Goal: Task Accomplishment & Management: Use online tool/utility

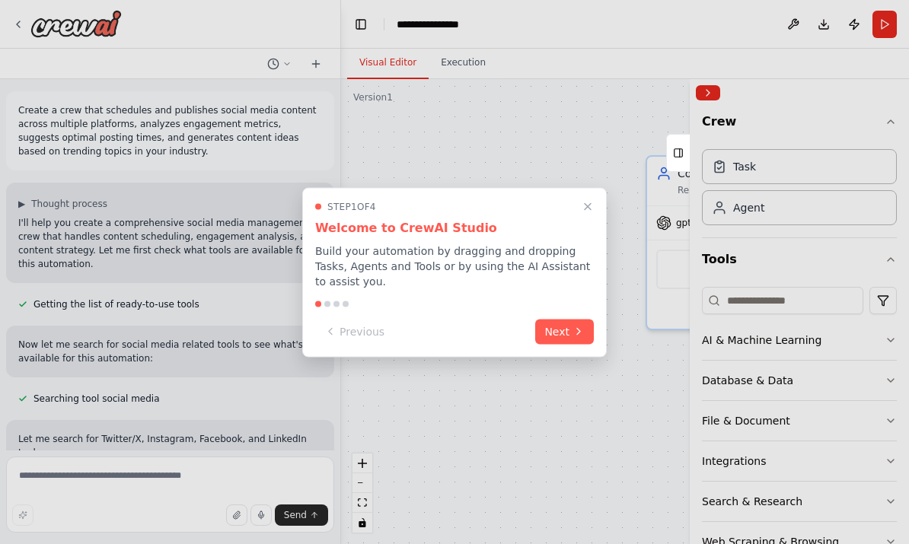
scroll to position [177, 0]
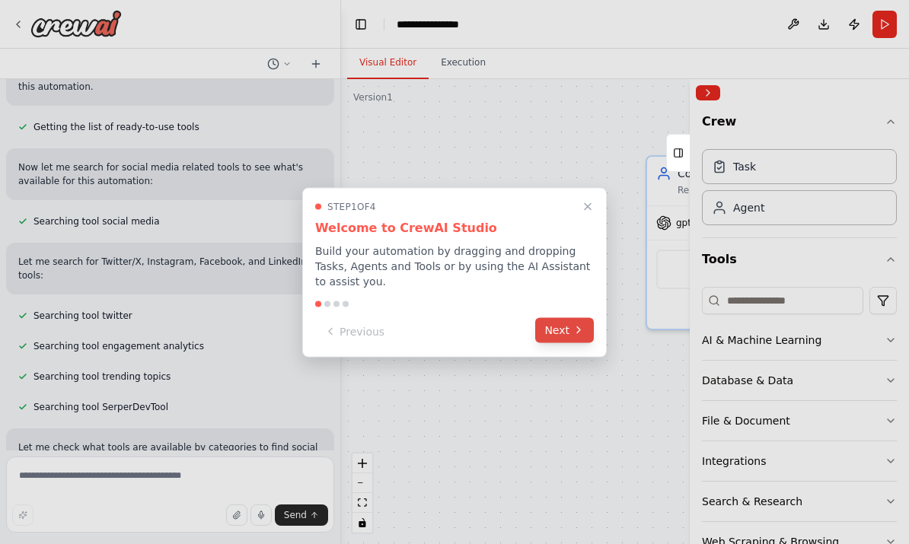
click at [552, 333] on button "Next" at bounding box center [564, 329] width 59 height 25
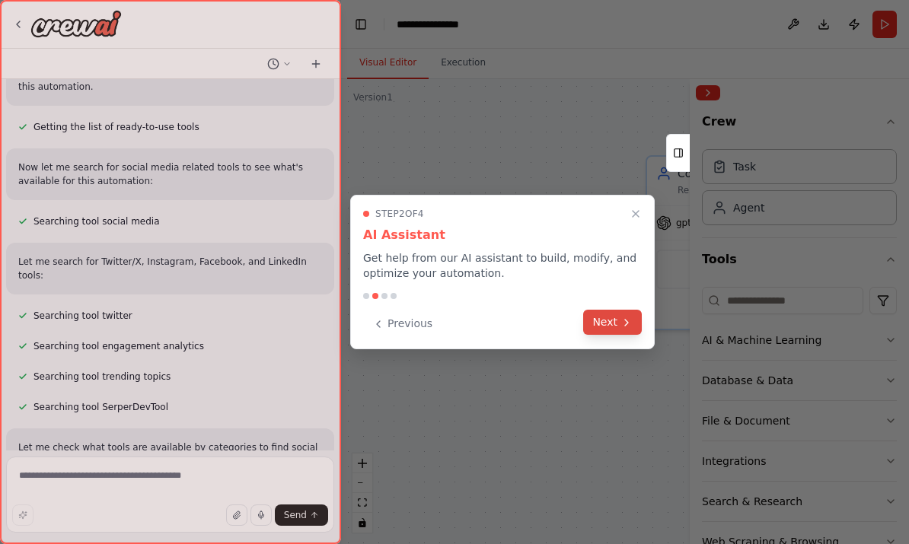
click at [619, 326] on button "Next" at bounding box center [612, 322] width 59 height 25
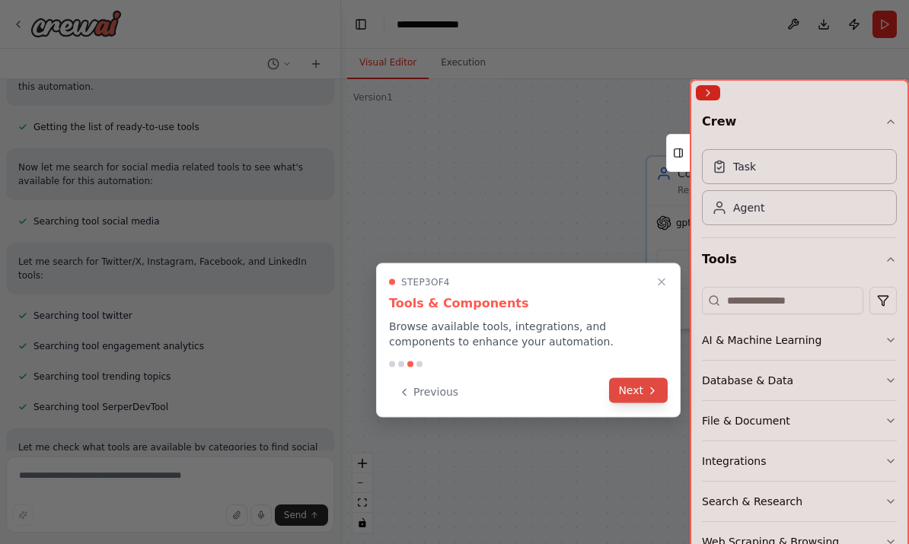
click at [632, 387] on button "Next" at bounding box center [638, 390] width 59 height 25
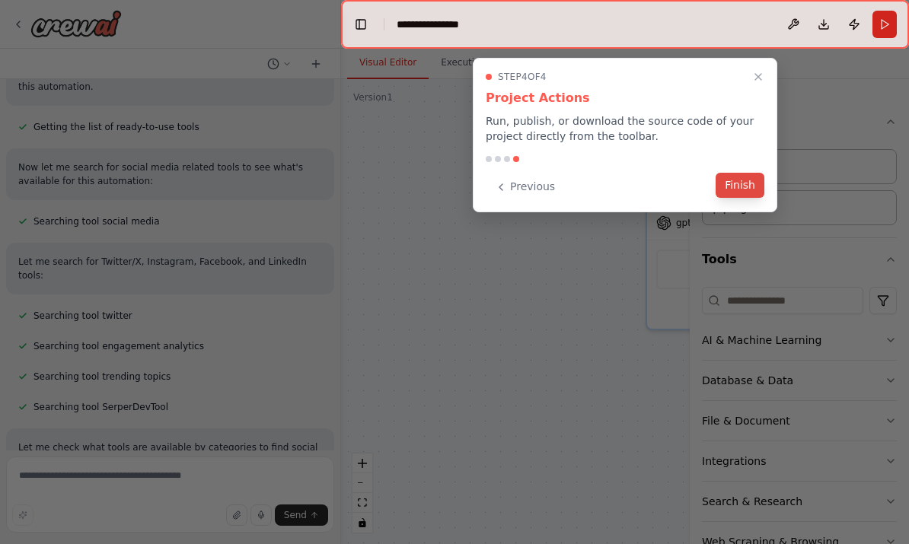
click at [739, 189] on button "Finish" at bounding box center [739, 185] width 49 height 25
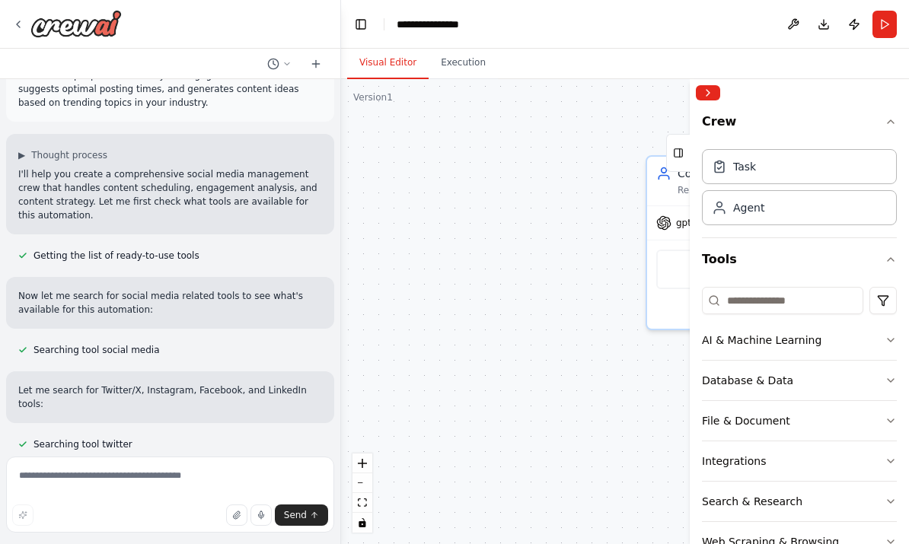
scroll to position [49, 0]
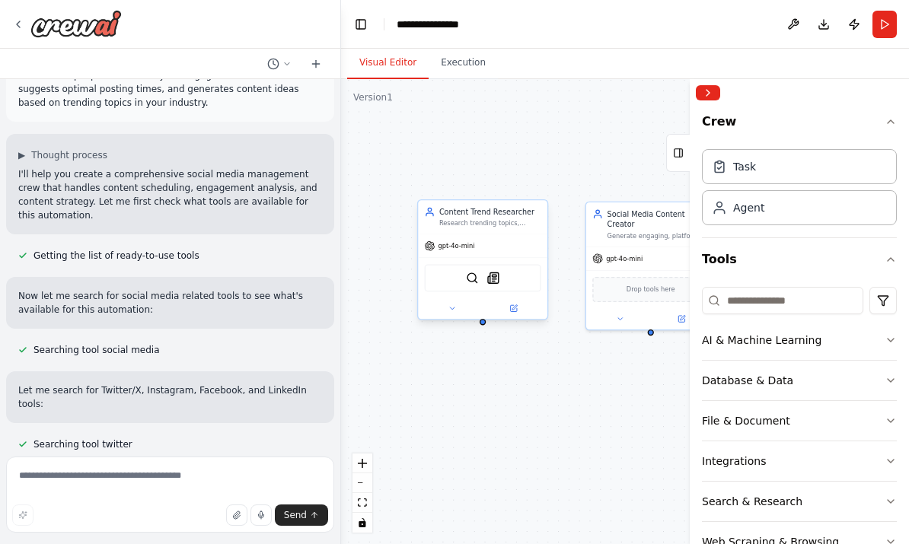
click at [512, 219] on div "Content Trend Researcher Research trending topics, hashtags, and content ideas …" at bounding box center [490, 217] width 102 height 21
click at [457, 312] on button at bounding box center [451, 308] width 59 height 13
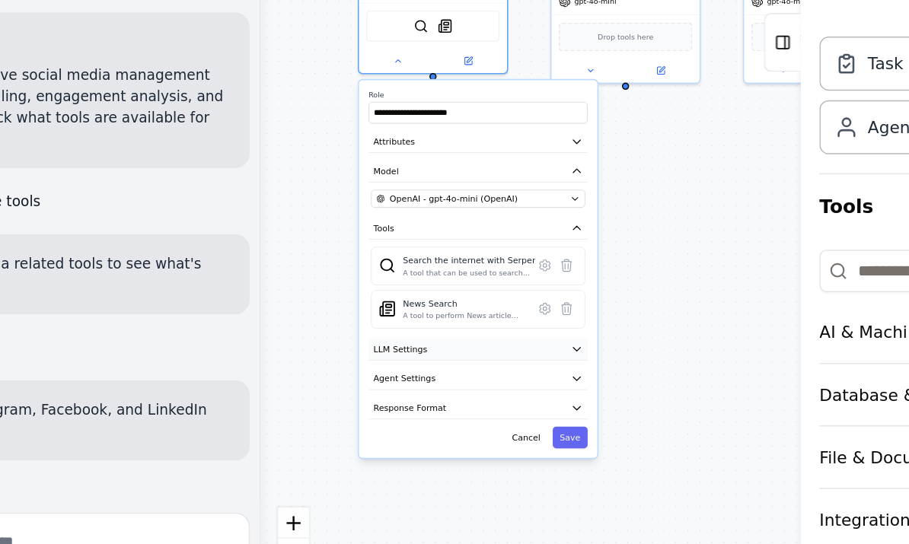
click at [411, 344] on button "LLM Settings" at bounding box center [482, 351] width 142 height 14
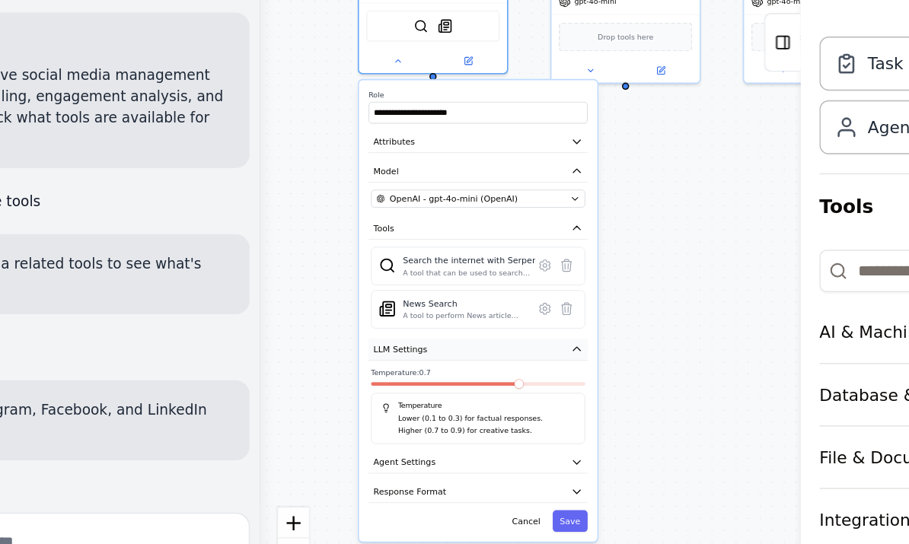
click at [411, 344] on button "LLM Settings" at bounding box center [482, 351] width 142 height 14
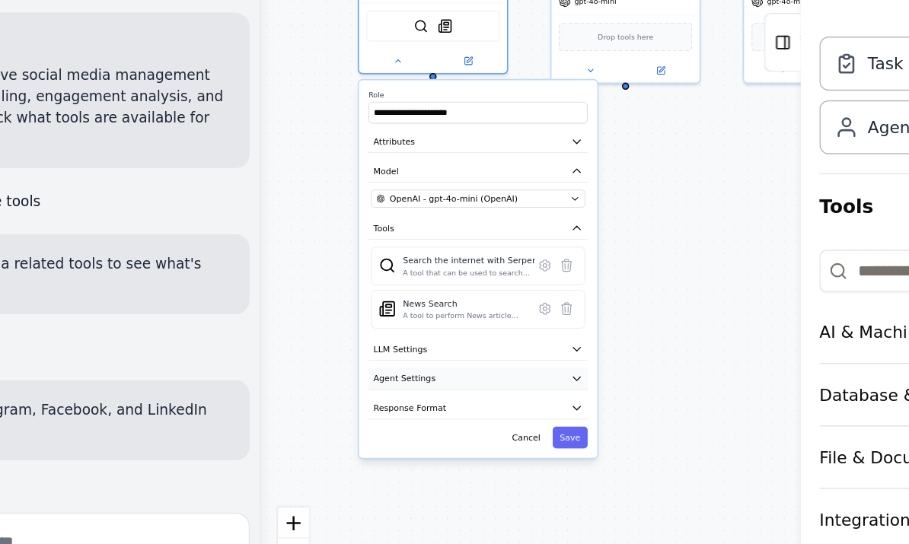
click at [411, 363] on button "Agent Settings" at bounding box center [482, 370] width 142 height 14
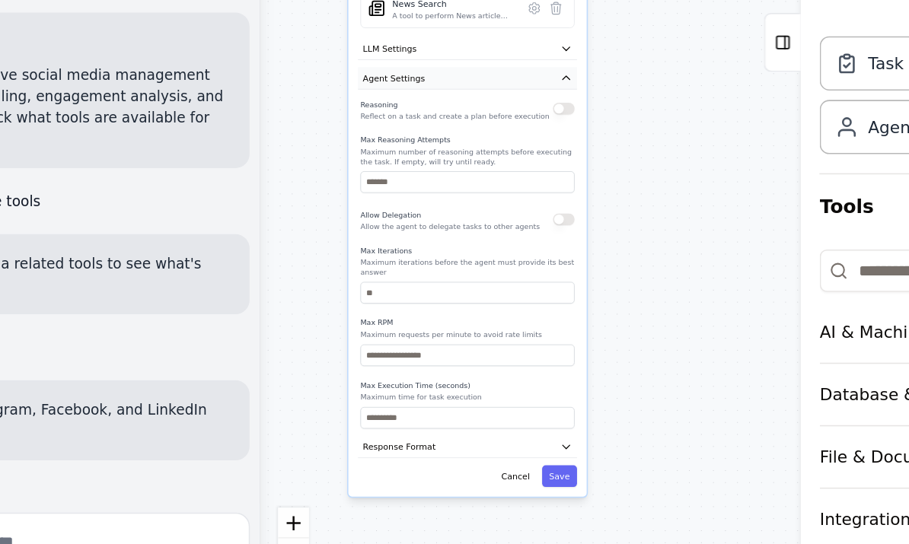
click at [404, 169] on button "Agent Settings" at bounding box center [475, 176] width 142 height 14
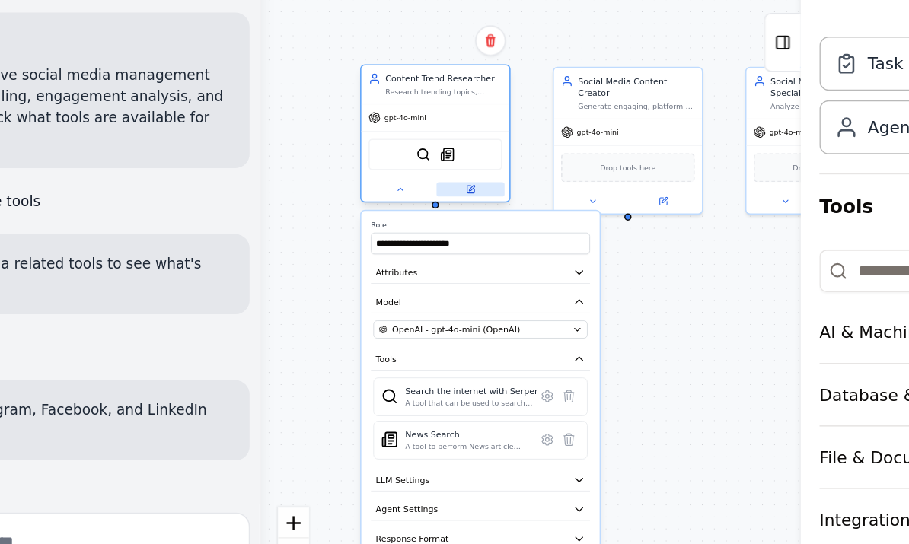
click at [474, 246] on icon at bounding box center [476, 248] width 5 height 5
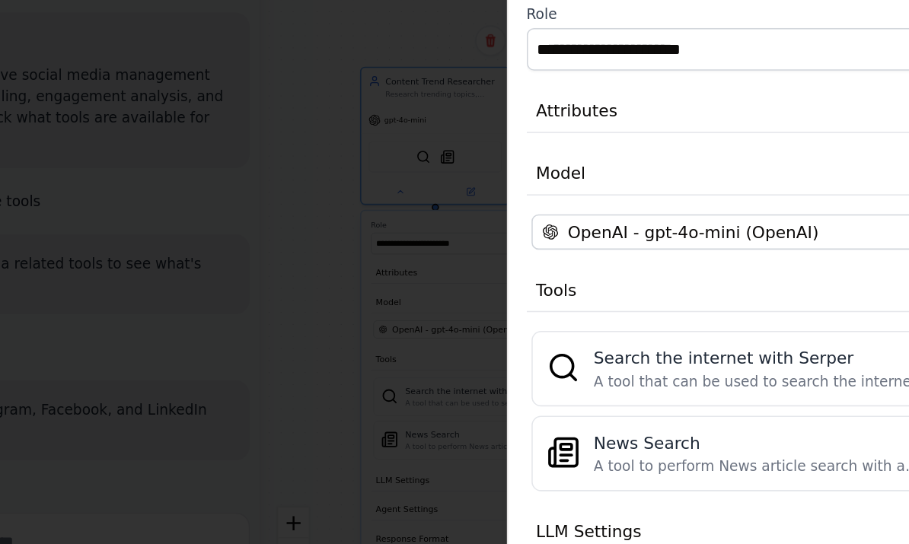
scroll to position [0, 0]
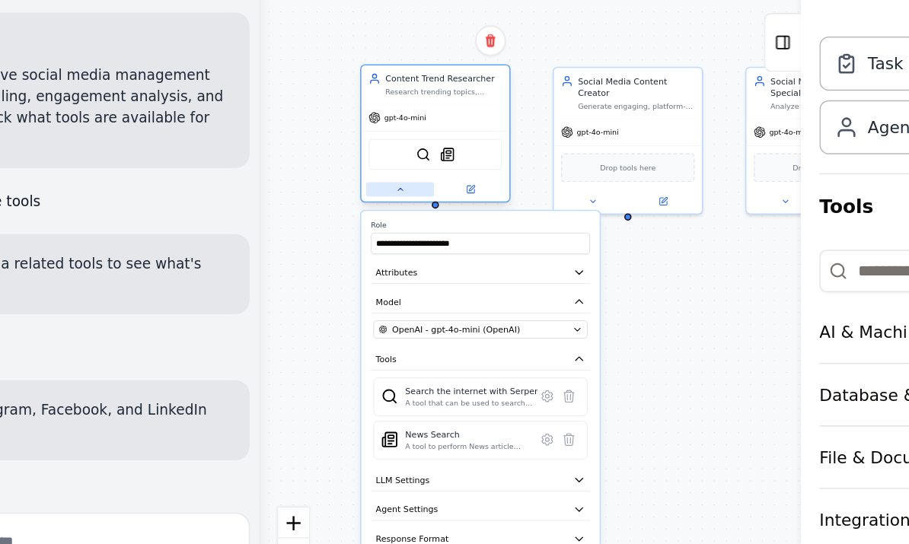
click at [428, 245] on icon at bounding box center [431, 248] width 6 height 6
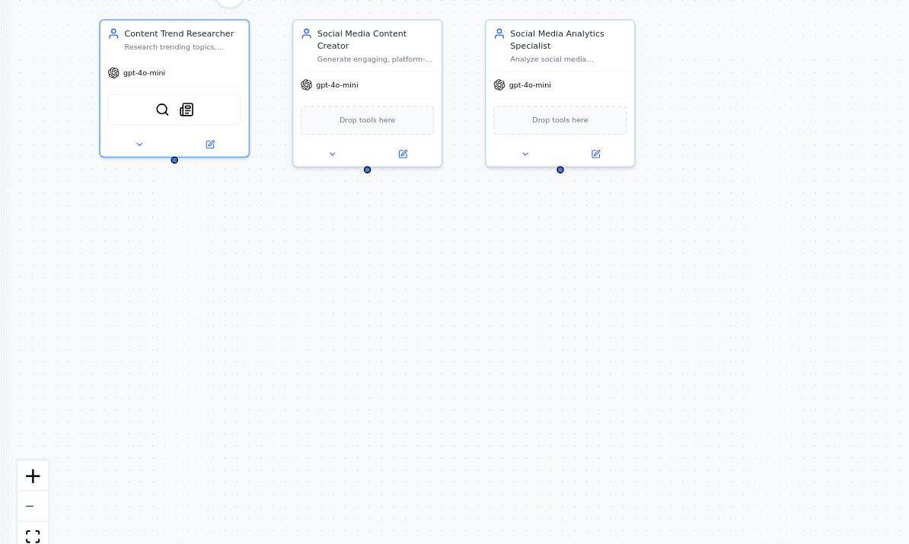
scroll to position [57, 0]
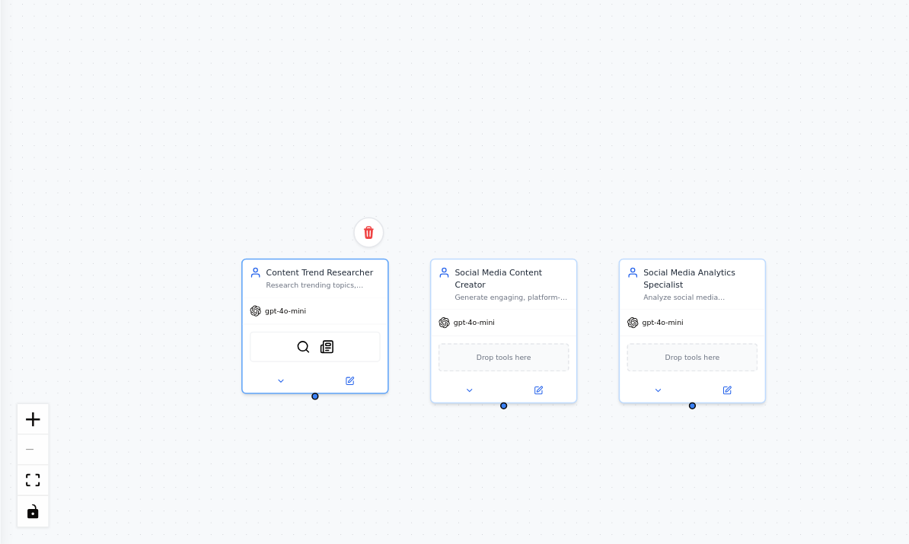
click at [19, 454] on div "React Flow controls" at bounding box center [21, 493] width 20 height 79
click at [86, 145] on div "Content Trend Researcher Research trending topics, hashtags, and content ideas …" at bounding box center [454, 311] width 909 height 465
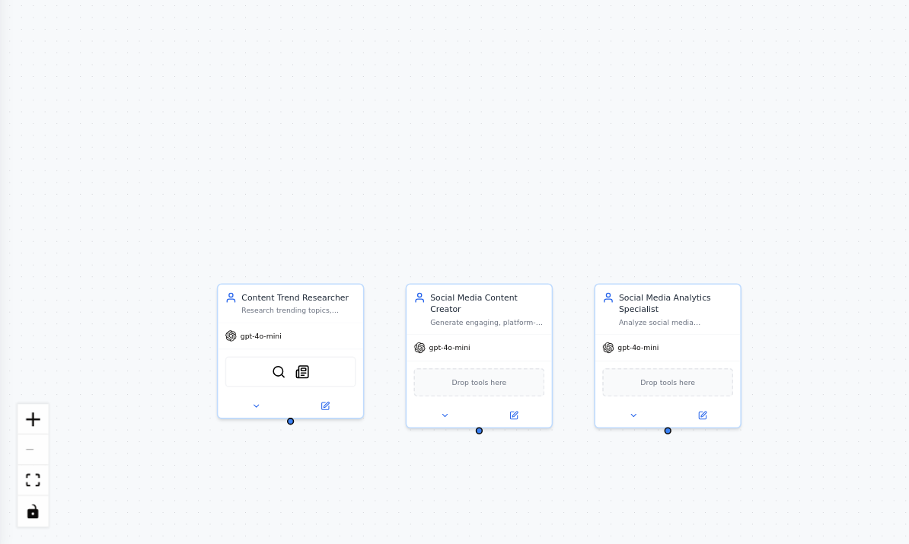
click at [63, 79] on div "Content Trend Researcher Research trending topics, hashtags, and content ideas …" at bounding box center [454, 311] width 909 height 465
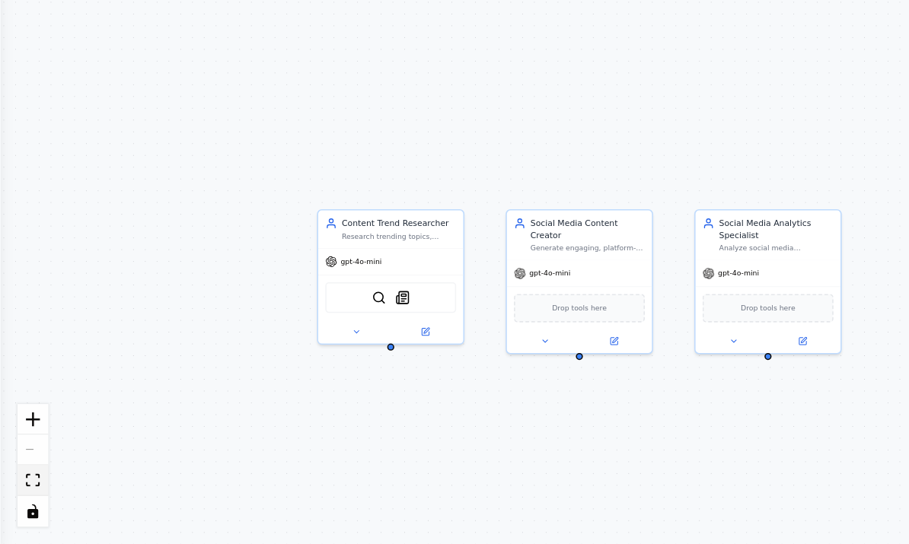
click at [24, 498] on icon "fit view" at bounding box center [21, 502] width 9 height 8
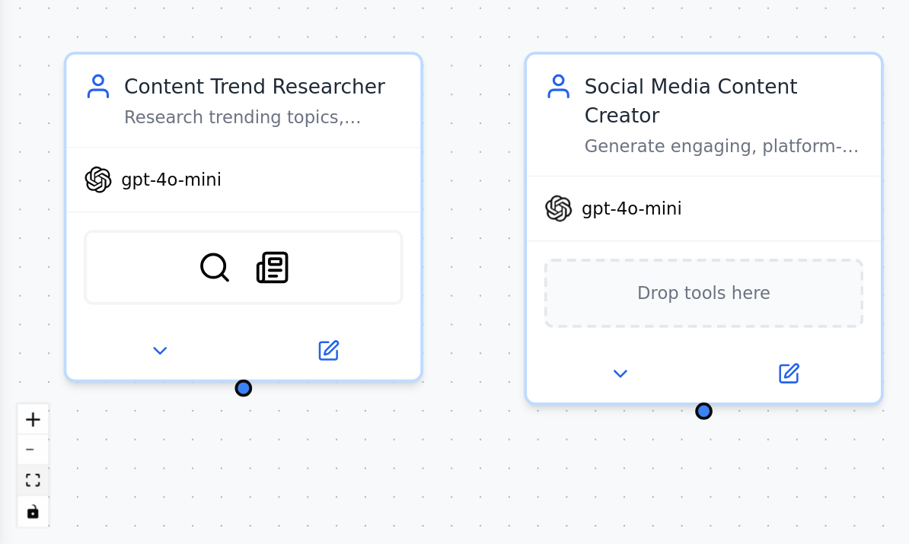
click at [20, 498] on icon "fit view" at bounding box center [21, 502] width 9 height 8
click at [18, 473] on button "zoom out" at bounding box center [21, 483] width 20 height 20
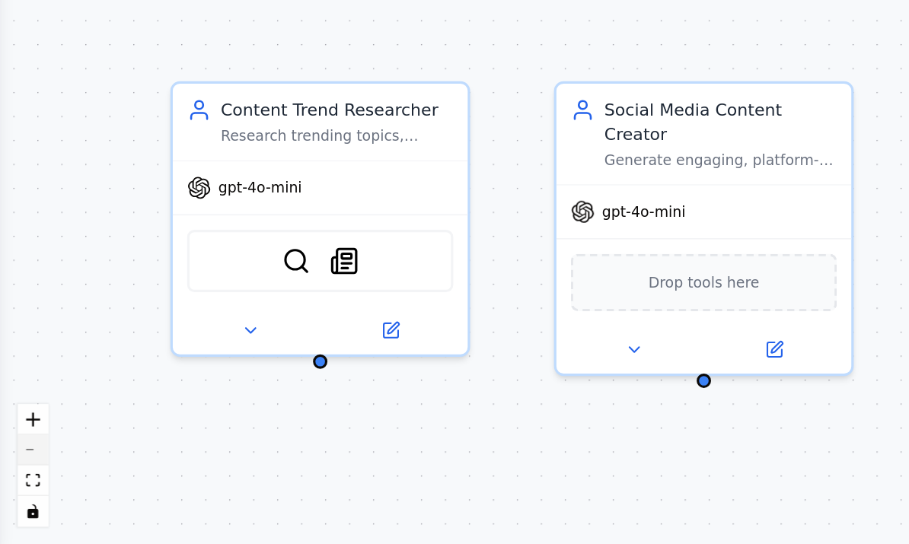
click at [21, 473] on button "zoom out" at bounding box center [21, 483] width 20 height 20
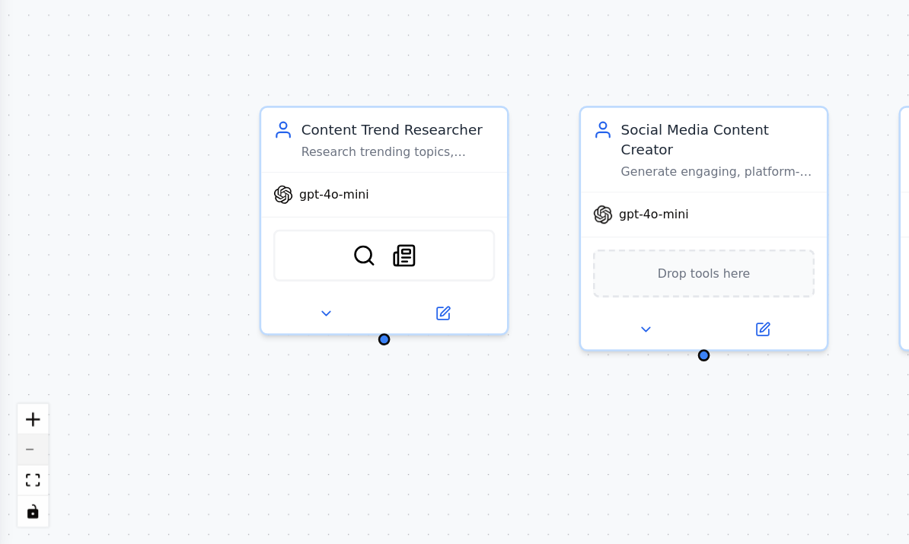
click at [20, 473] on button "zoom out" at bounding box center [21, 483] width 20 height 20
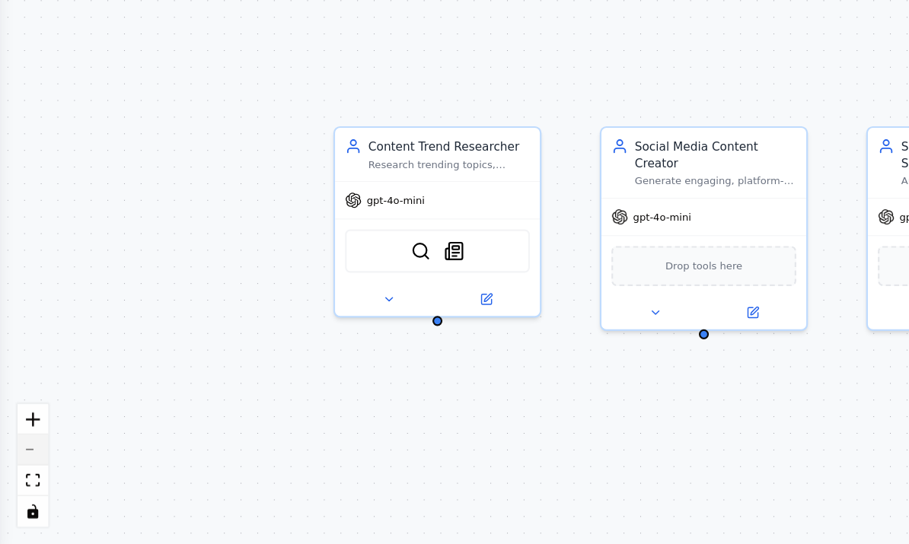
click at [20, 473] on button "zoom out" at bounding box center [21, 483] width 20 height 20
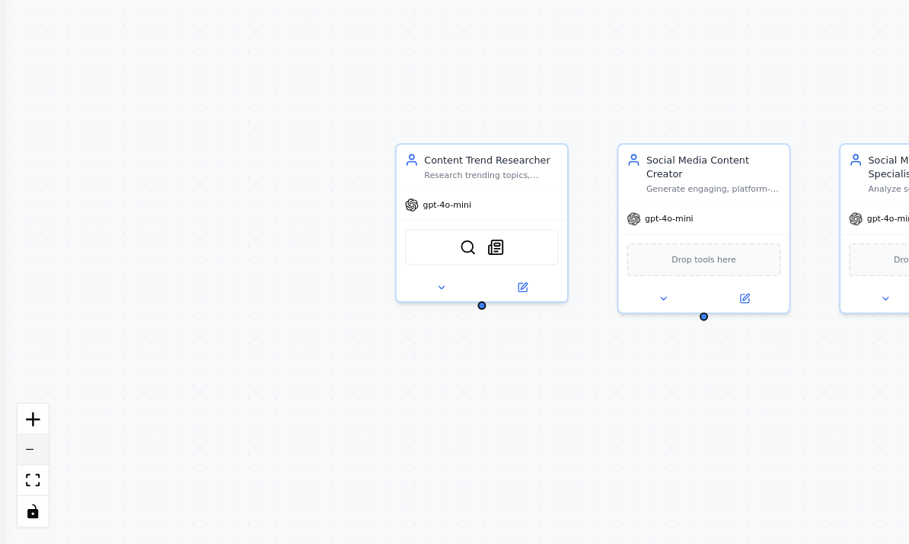
click at [20, 473] on button "zoom out" at bounding box center [21, 483] width 20 height 20
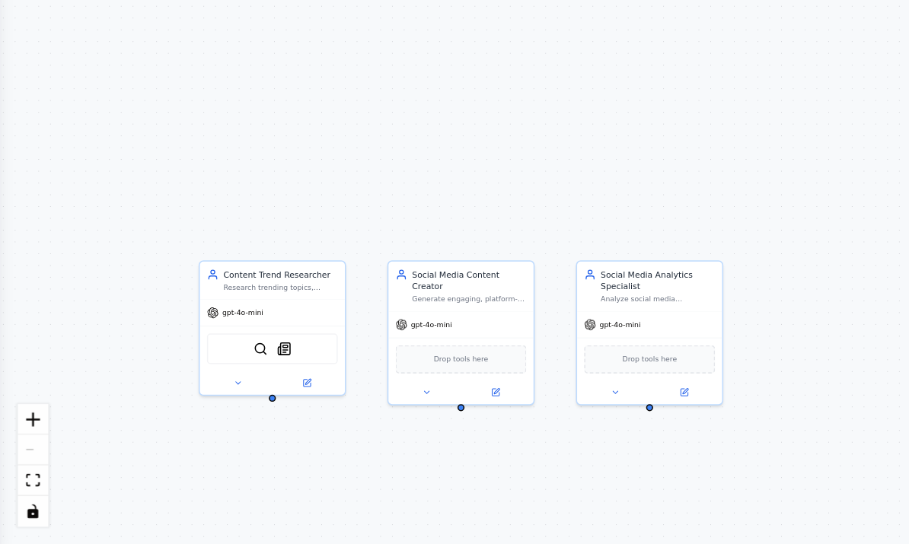
click at [47, 79] on div "Content Trend Researcher Research trending topics, hashtags, and content ideas …" at bounding box center [454, 311] width 909 height 465
click at [5, 79] on div "Content Trend Researcher Research trending topics, hashtags, and content ideas …" at bounding box center [454, 311] width 909 height 465
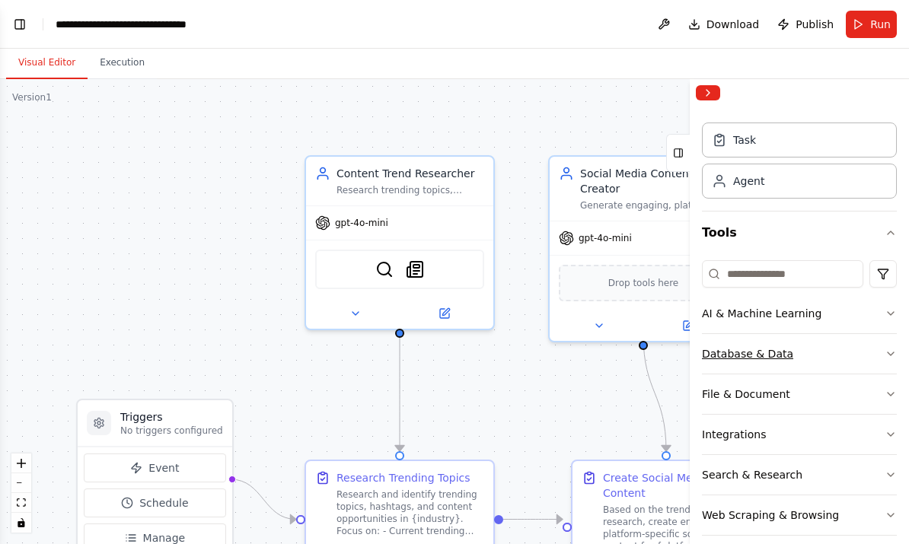
scroll to position [26, 0]
click at [730, 436] on div "Integrations" at bounding box center [734, 435] width 64 height 15
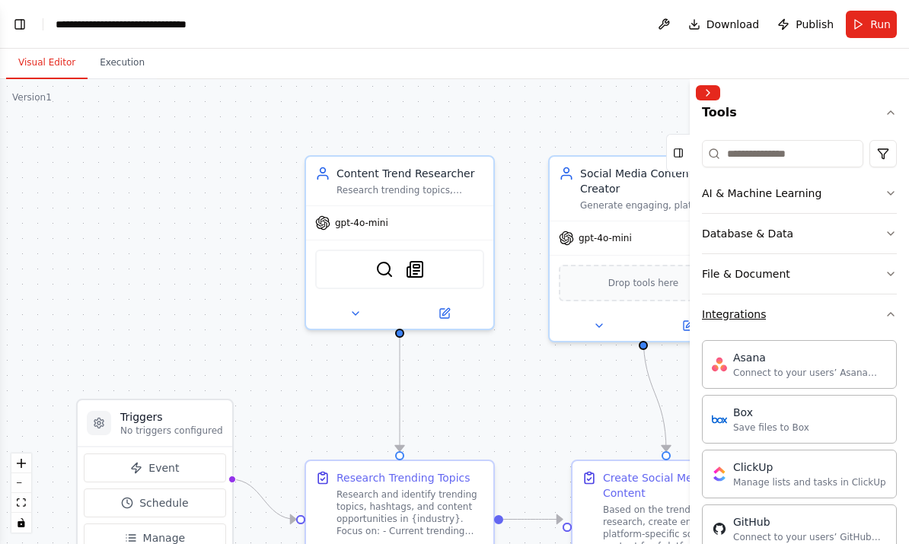
scroll to position [132, 0]
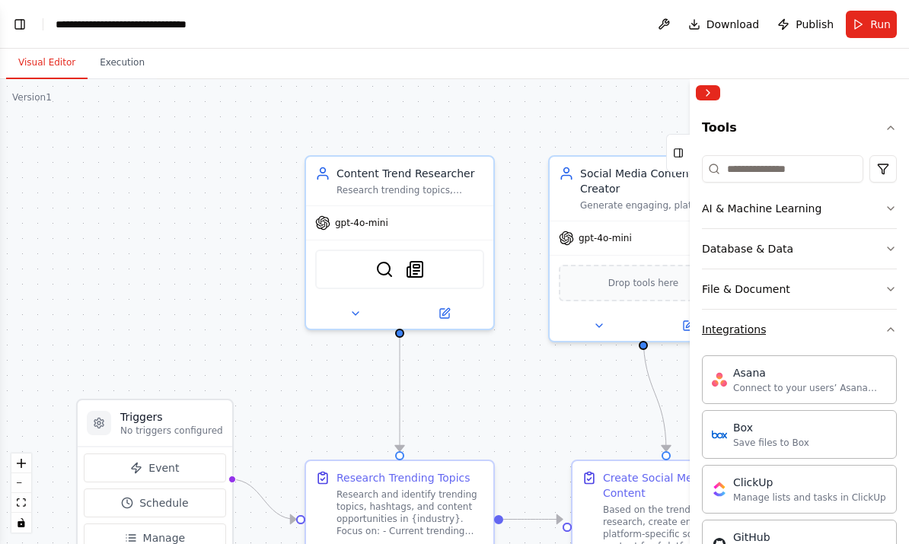
click at [731, 333] on div "Integrations" at bounding box center [734, 329] width 64 height 15
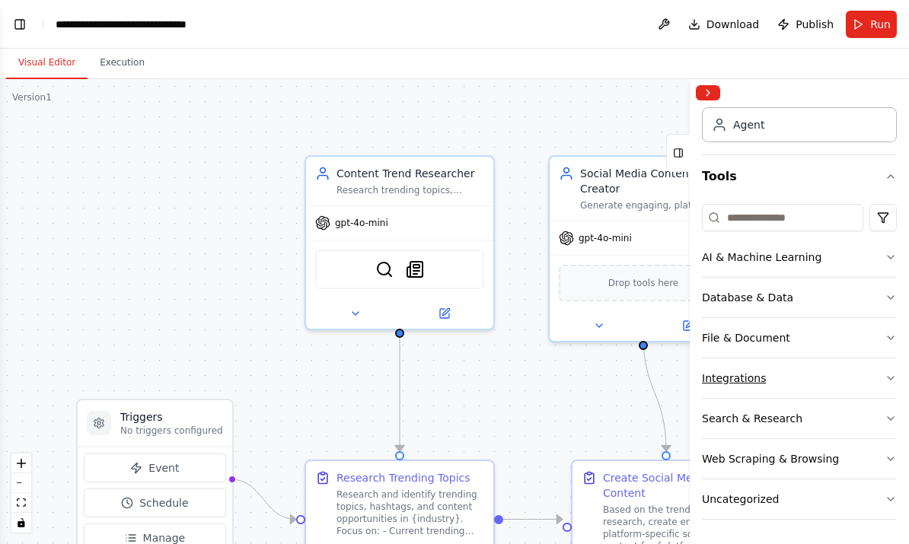
scroll to position [26, 0]
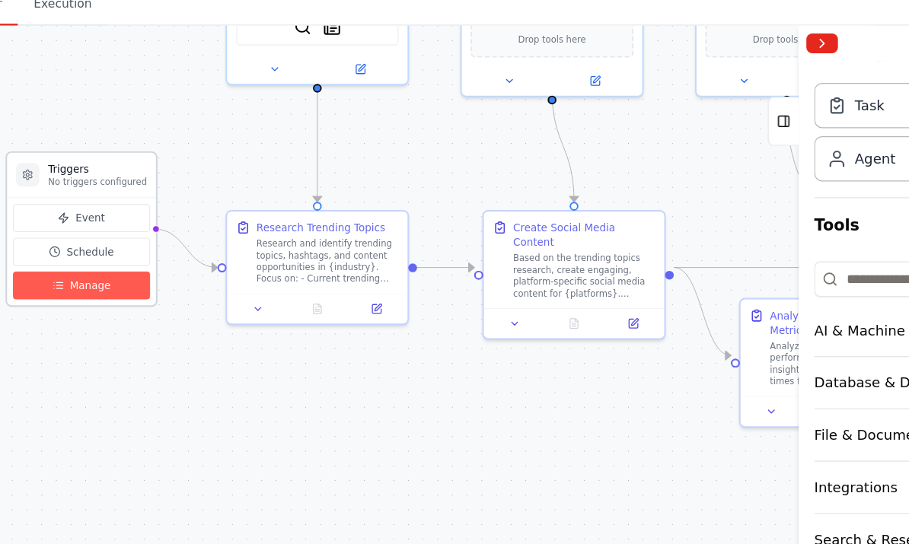
click at [128, 274] on span "Manage" at bounding box center [143, 279] width 31 height 11
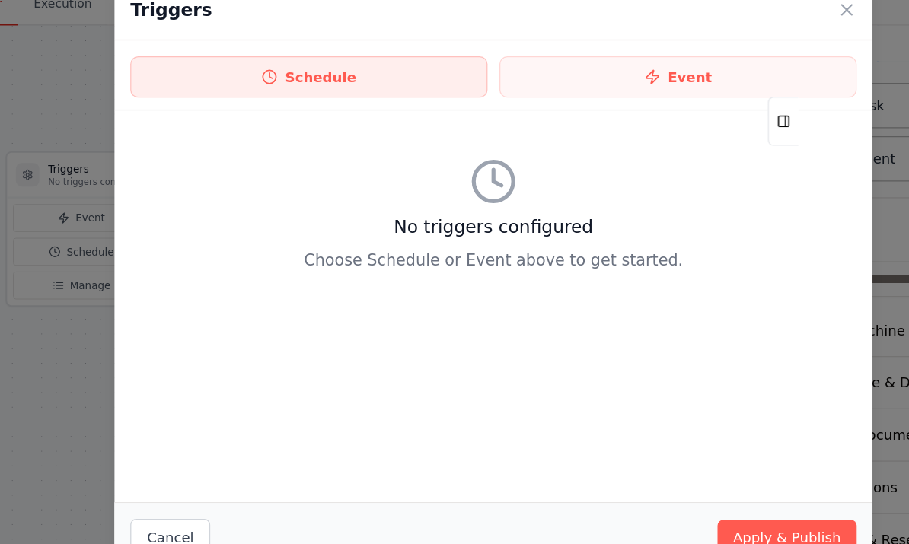
click at [241, 103] on button "Schedule" at bounding box center [311, 119] width 275 height 32
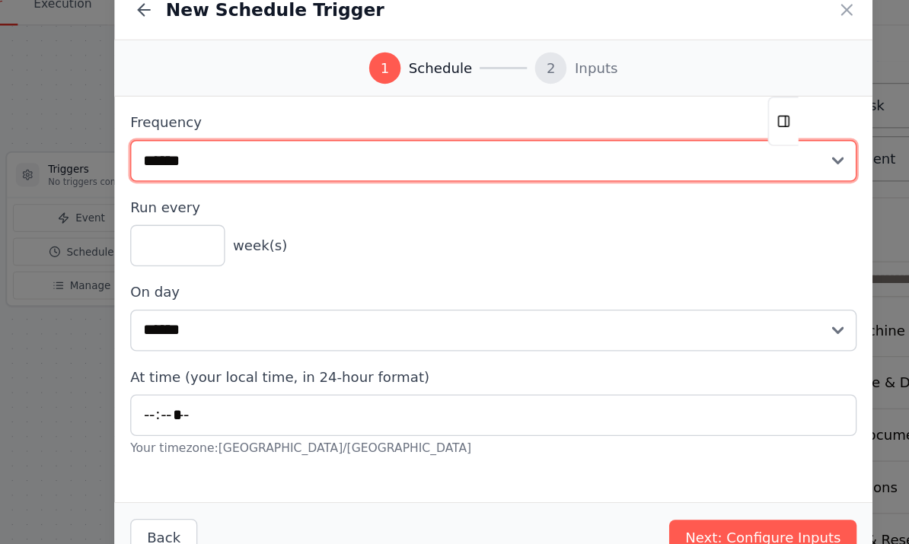
select select "*****"
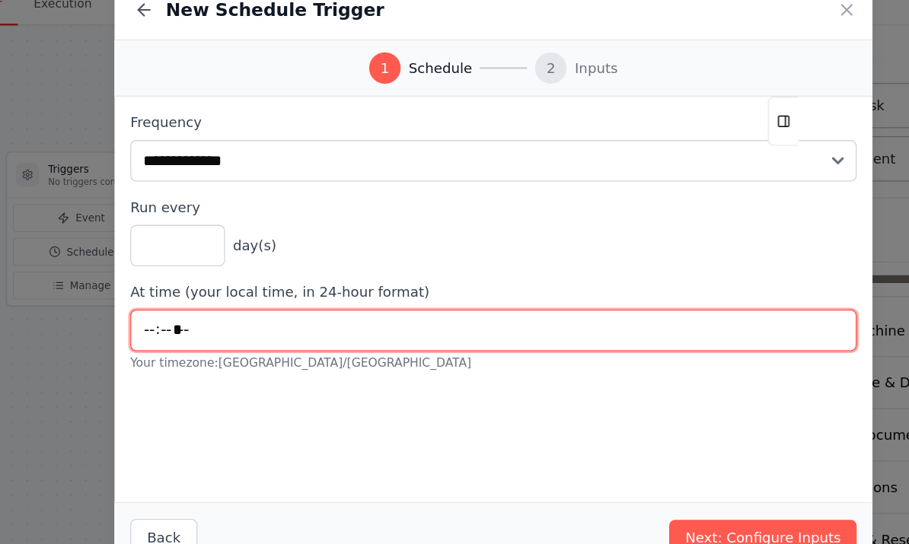
click at [177, 298] on input "*****" at bounding box center [454, 314] width 560 height 32
type input "*****"
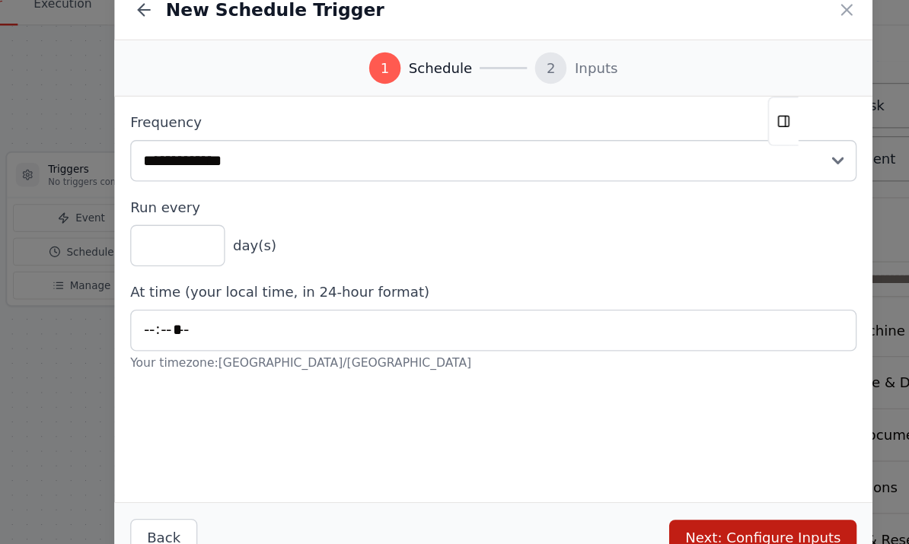
click at [590, 460] on button "Next: Configure Inputs" at bounding box center [662, 473] width 145 height 27
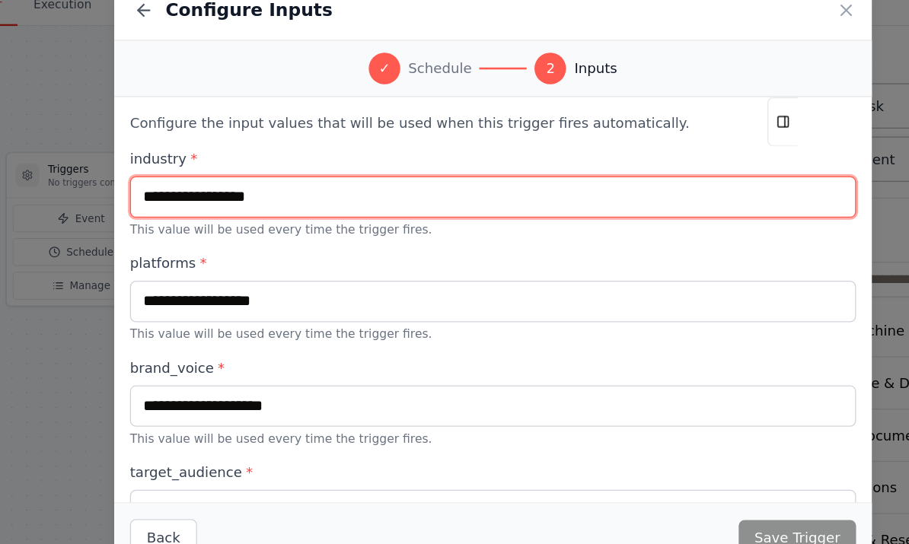
click at [195, 195] on input "text" at bounding box center [454, 211] width 560 height 32
type input "*"
type input "**********"
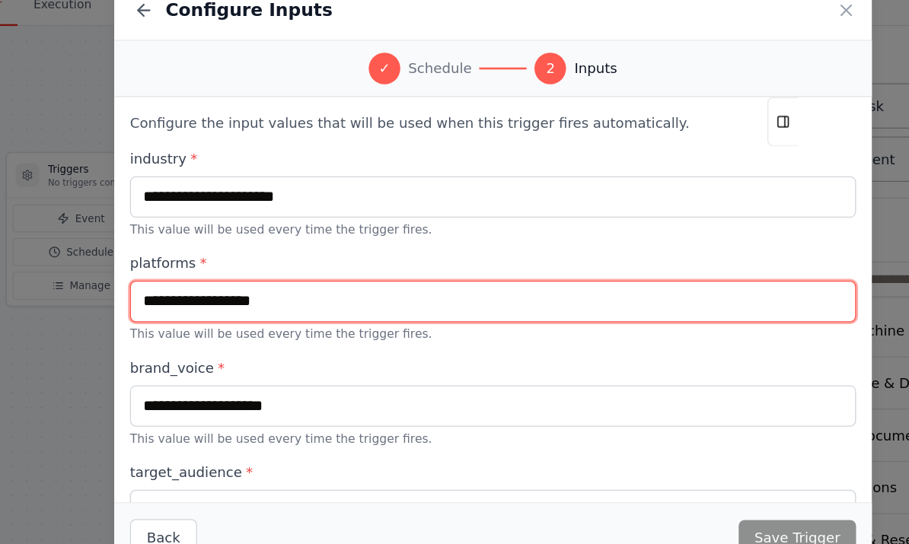
click at [174, 275] on input "text" at bounding box center [454, 291] width 560 height 32
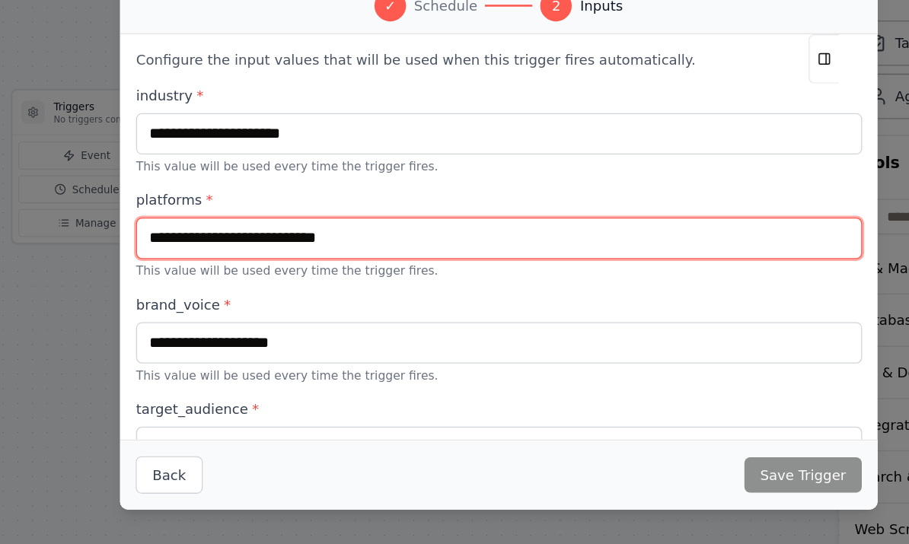
scroll to position [57, 0]
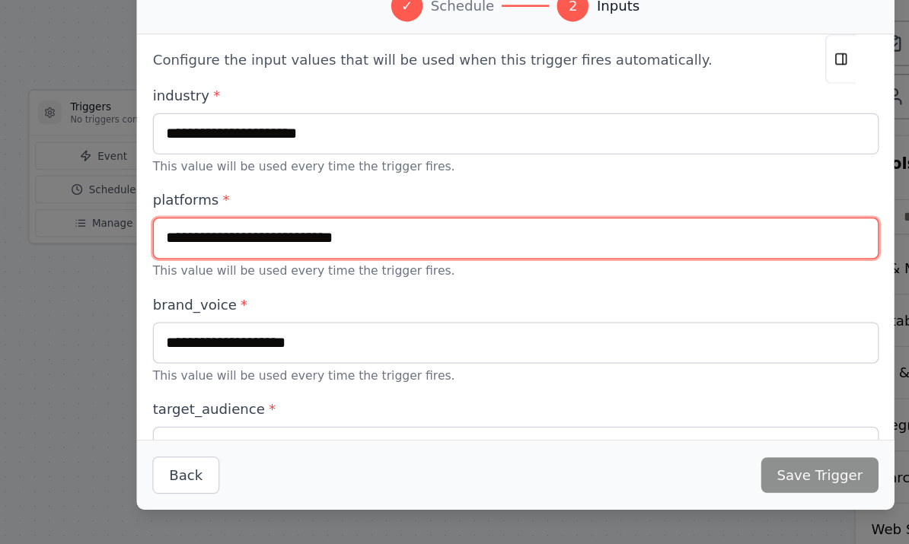
type input "**********"
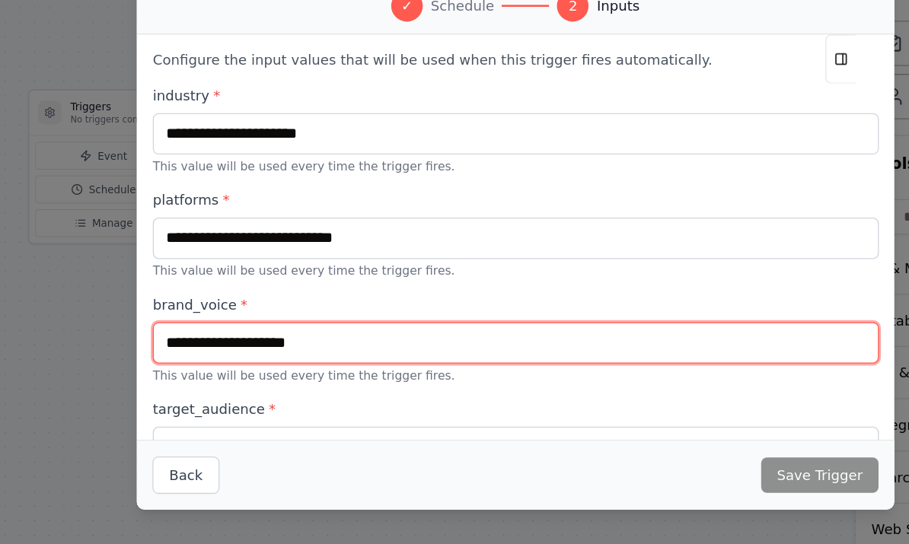
click at [174, 356] on input "text" at bounding box center [454, 372] width 560 height 32
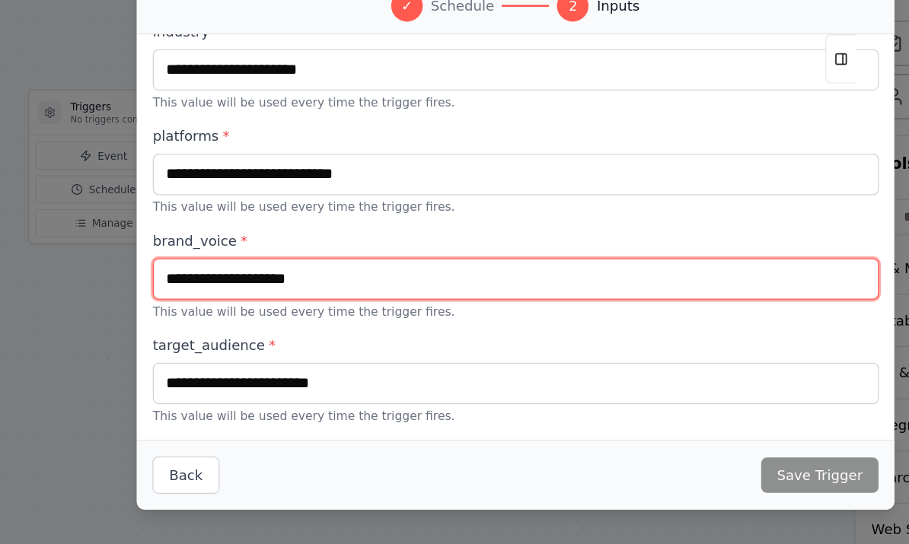
scroll to position [49, 0]
type input "*"
type input "**********"
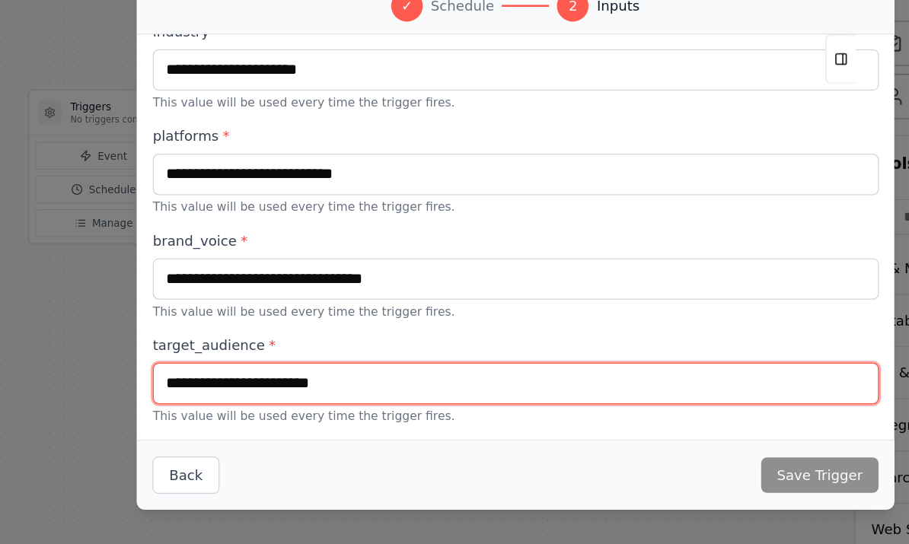
click at [174, 387] on input "text" at bounding box center [454, 403] width 560 height 32
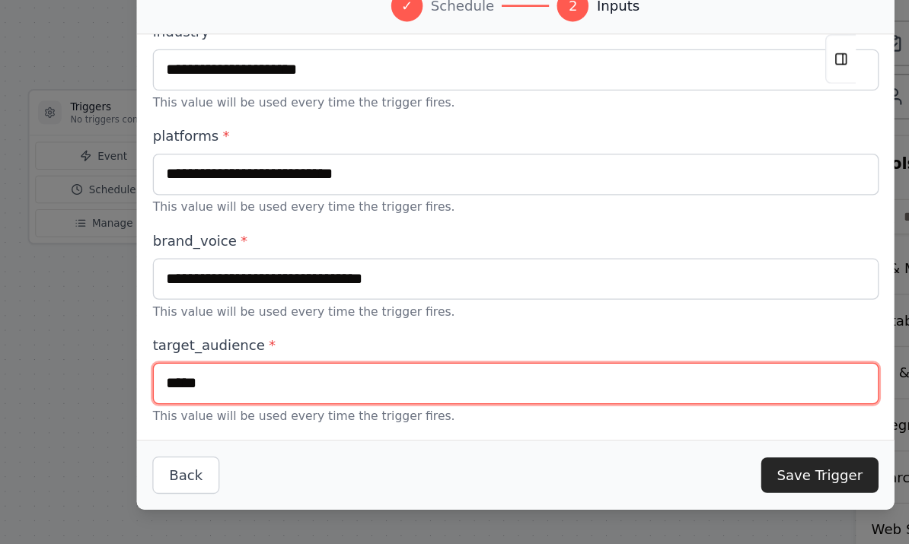
type input "******"
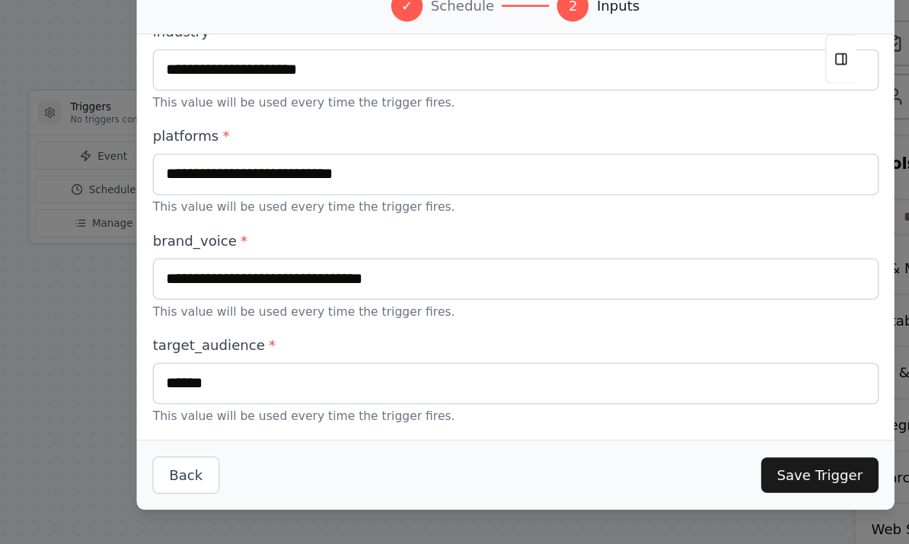
click at [644, 460] on button "Save Trigger" at bounding box center [689, 473] width 91 height 27
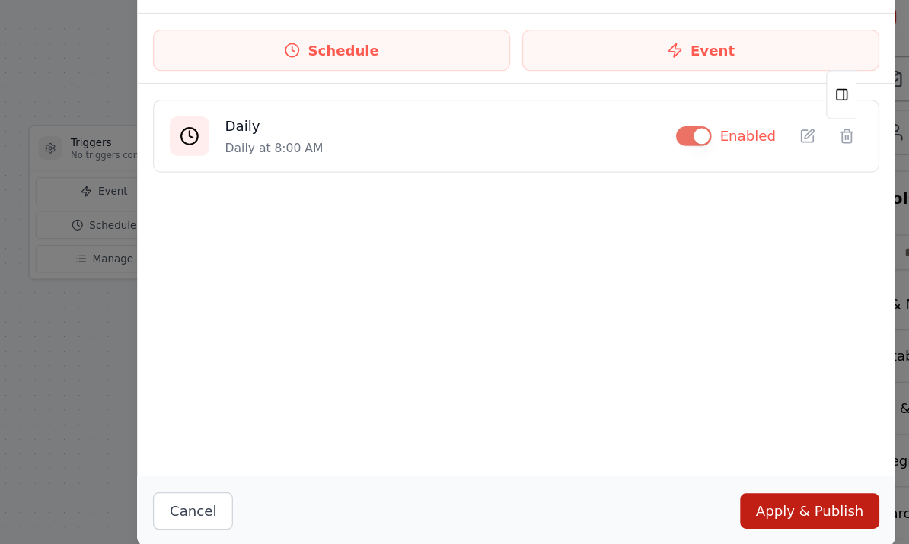
click at [627, 460] on button "Apply & Publish" at bounding box center [680, 473] width 107 height 27
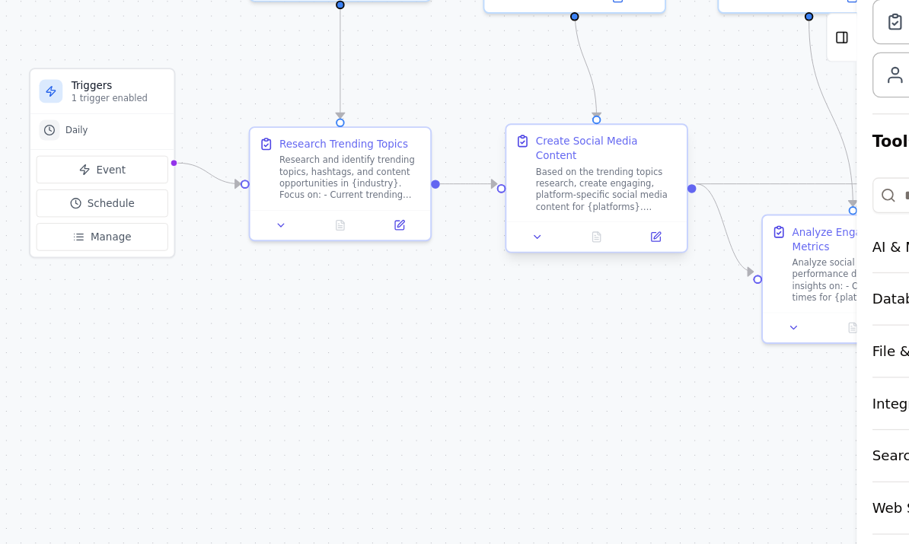
click at [469, 252] on div "Based on the trending topics research, create engaging, platform-specific socia…" at bounding box center [524, 270] width 110 height 36
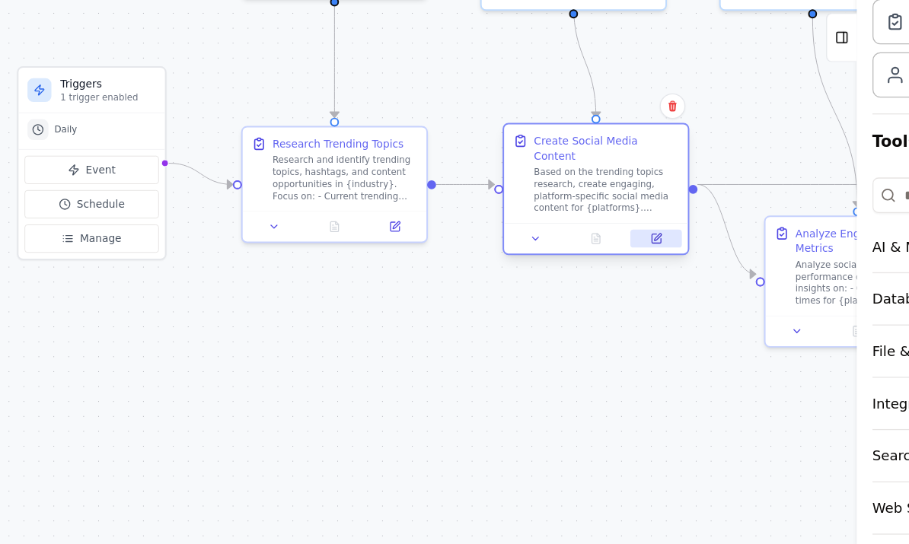
click at [559, 304] on icon at bounding box center [562, 307] width 7 height 7
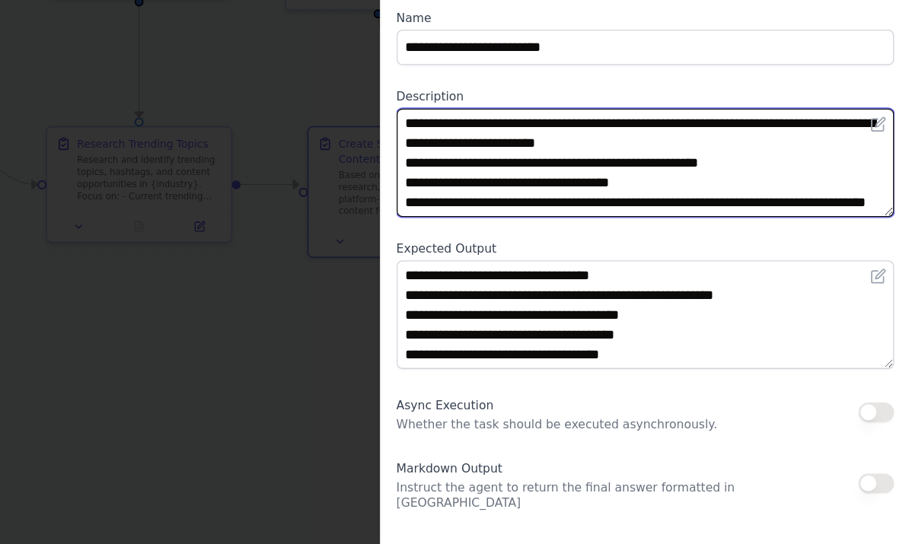
click at [513, 208] on textarea "**********" at bounding box center [704, 250] width 383 height 84
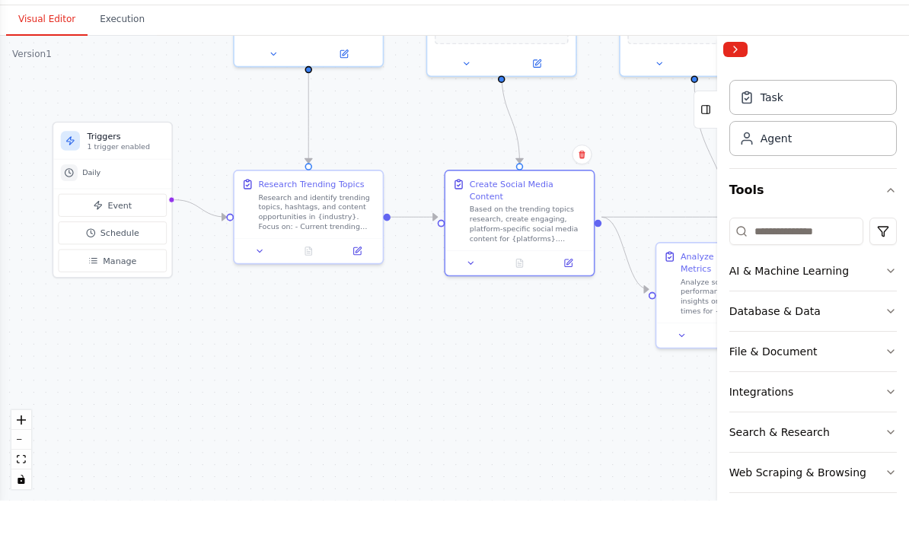
scroll to position [57, 0]
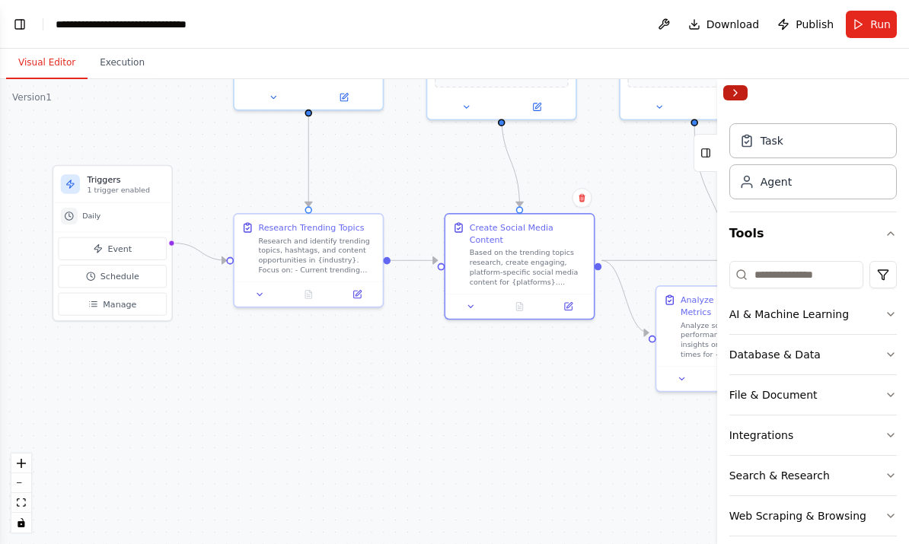
click at [732, 92] on button "Collapse right sidebar" at bounding box center [735, 92] width 24 height 15
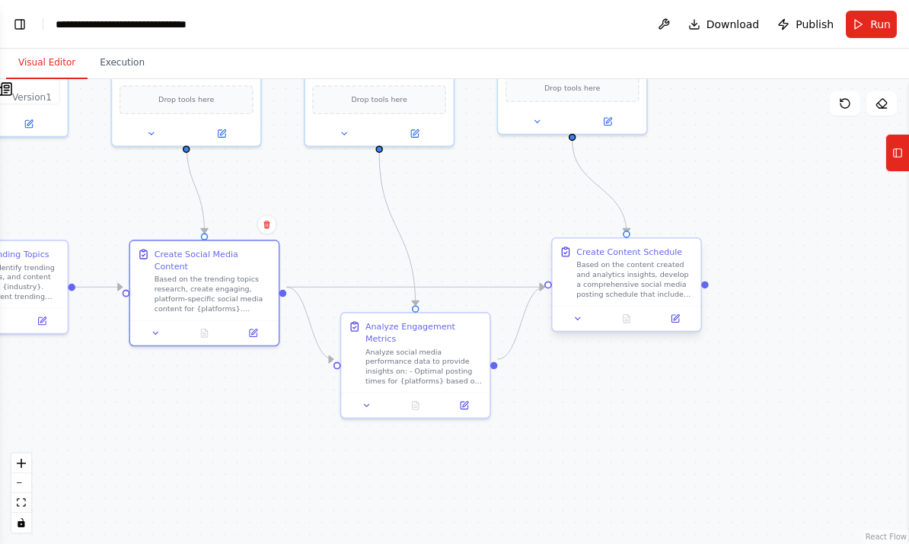
click at [629, 260] on div "Based on the content created and analytics insights, develop a comprehensive so…" at bounding box center [634, 279] width 117 height 39
click at [684, 315] on icon at bounding box center [681, 319] width 8 height 8
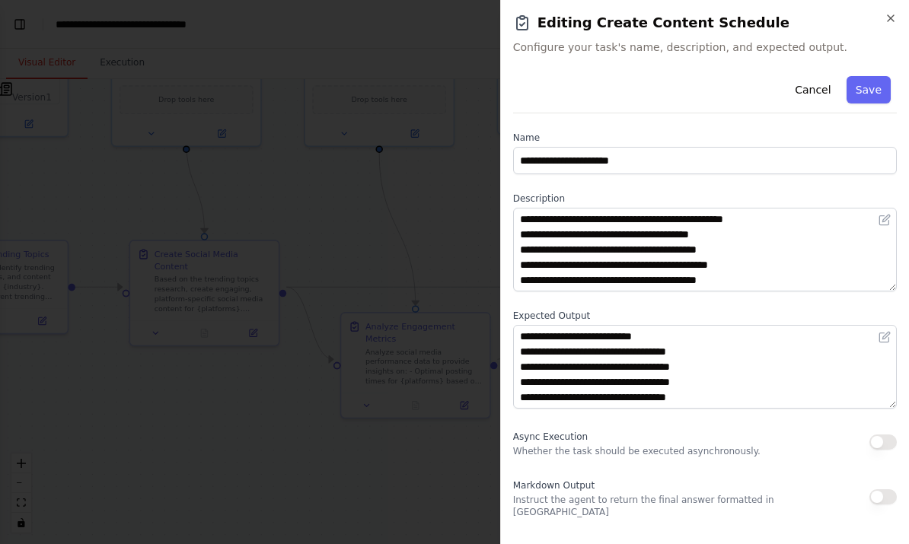
scroll to position [76, 0]
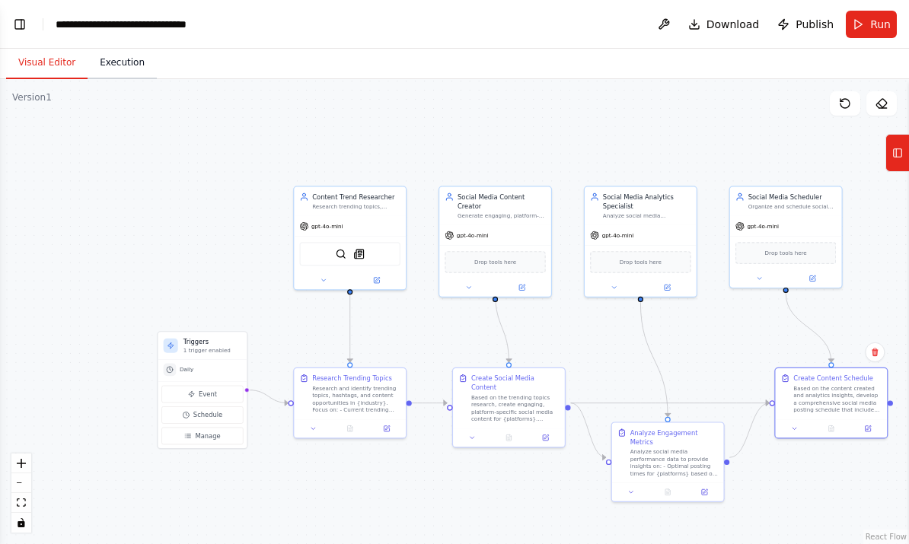
click at [129, 47] on button "Execution" at bounding box center [122, 63] width 69 height 32
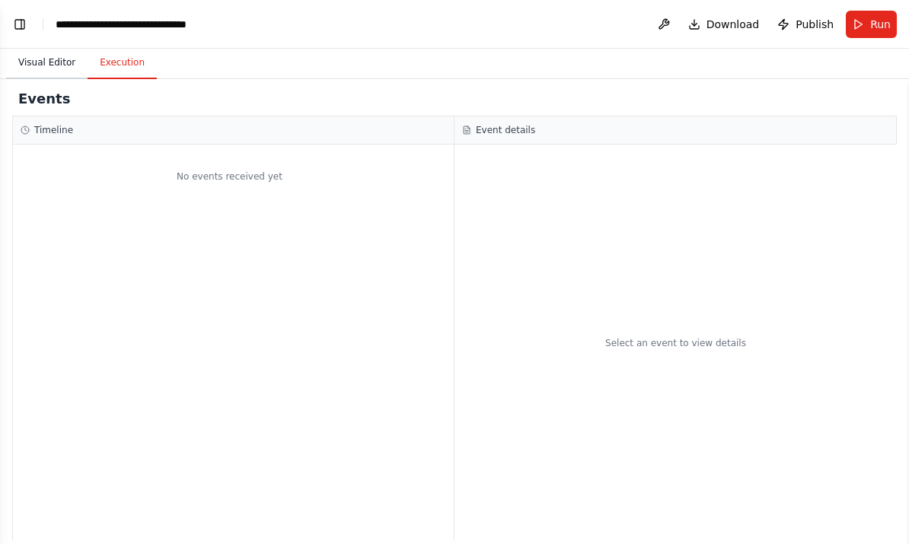
click at [45, 47] on button "Visual Editor" at bounding box center [46, 63] width 81 height 32
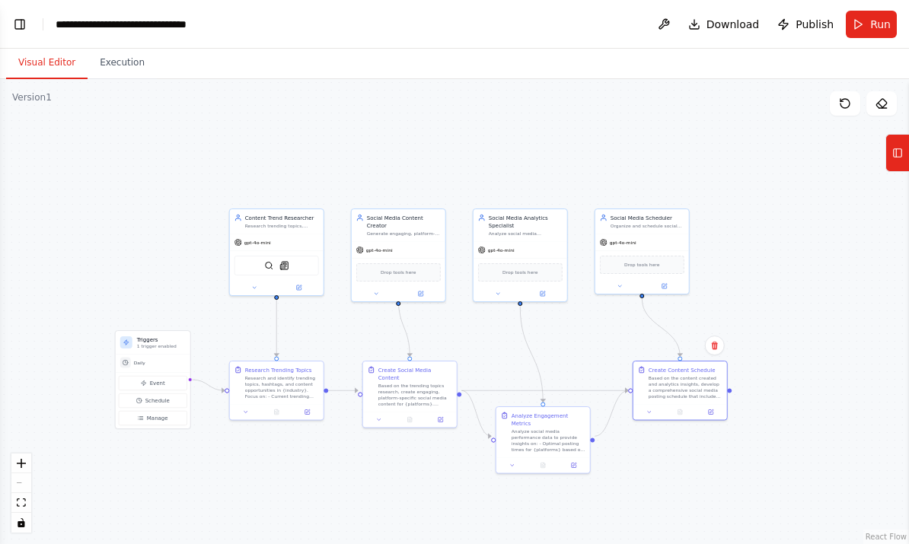
click at [19, 91] on div "Version 1" at bounding box center [32, 97] width 40 height 12
click at [21, 525] on icon "toggle interactivity" at bounding box center [21, 522] width 9 height 9
click at [20, 527] on button "toggle interactivity" at bounding box center [21, 523] width 20 height 20
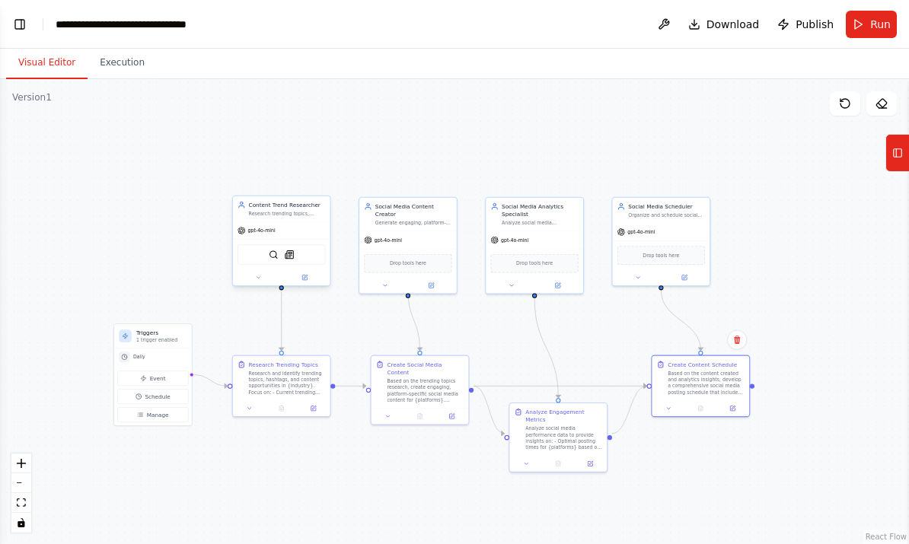
click at [296, 210] on div "Research trending topics, hashtags, and content ideas in {industry} to identify…" at bounding box center [287, 213] width 77 height 6
click at [302, 273] on button at bounding box center [304, 277] width 45 height 9
click at [890, 153] on button "Tools" at bounding box center [897, 153] width 24 height 38
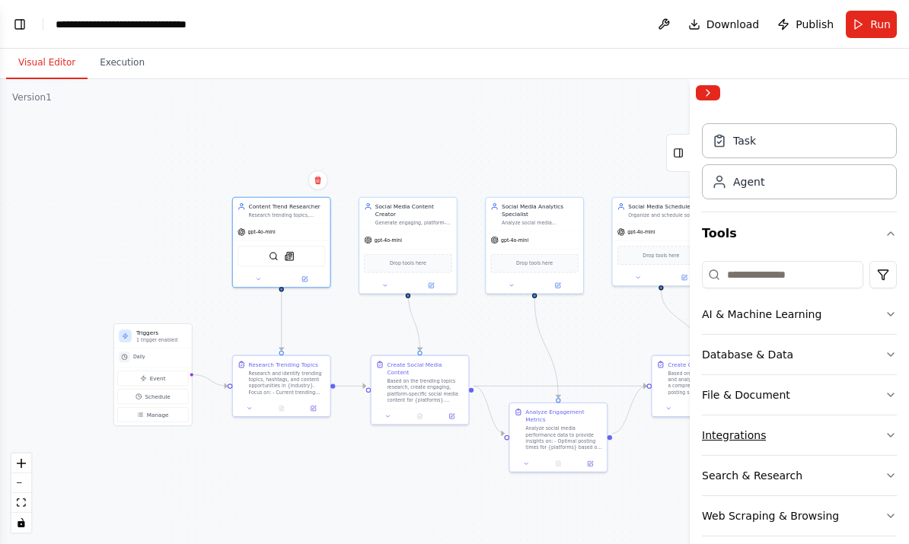
scroll to position [1587, 0]
click at [753, 274] on input at bounding box center [782, 274] width 161 height 27
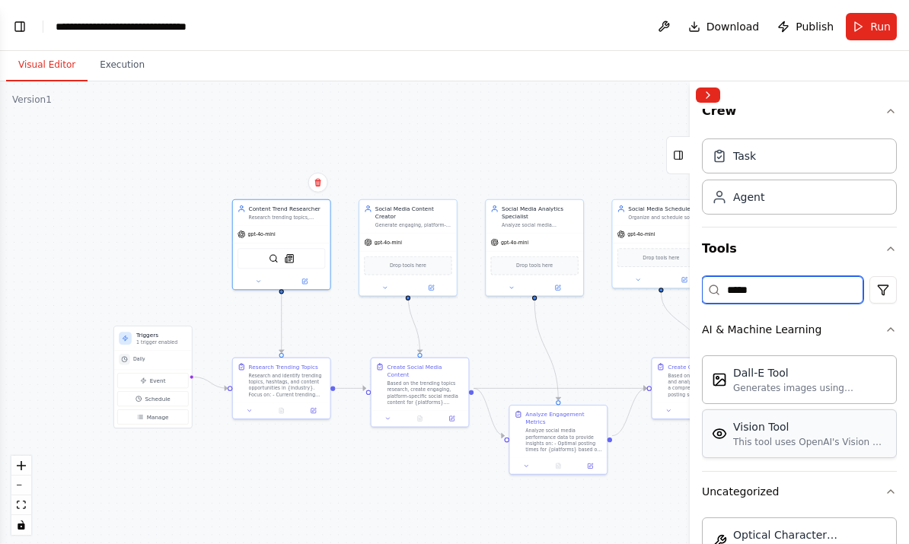
scroll to position [35, 0]
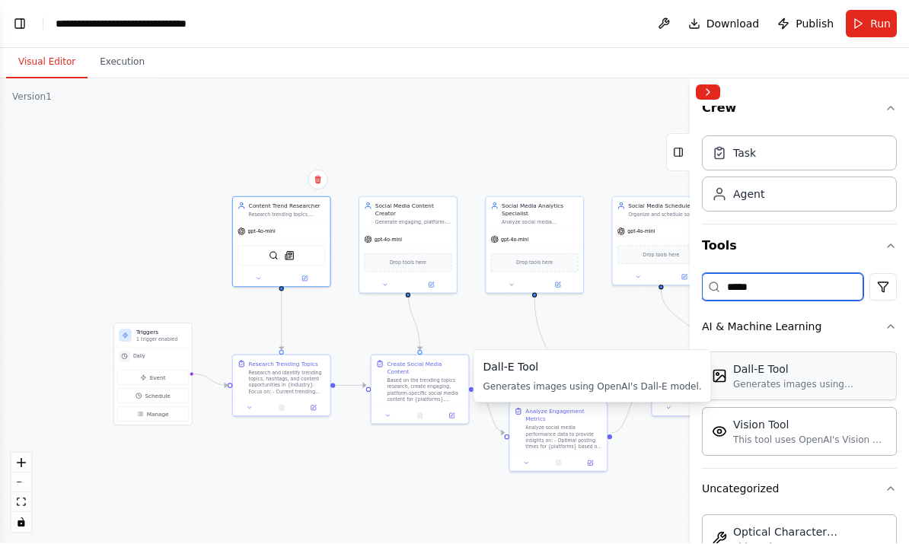
type input "*****"
click at [807, 376] on div "Dall-E Tool" at bounding box center [810, 369] width 154 height 15
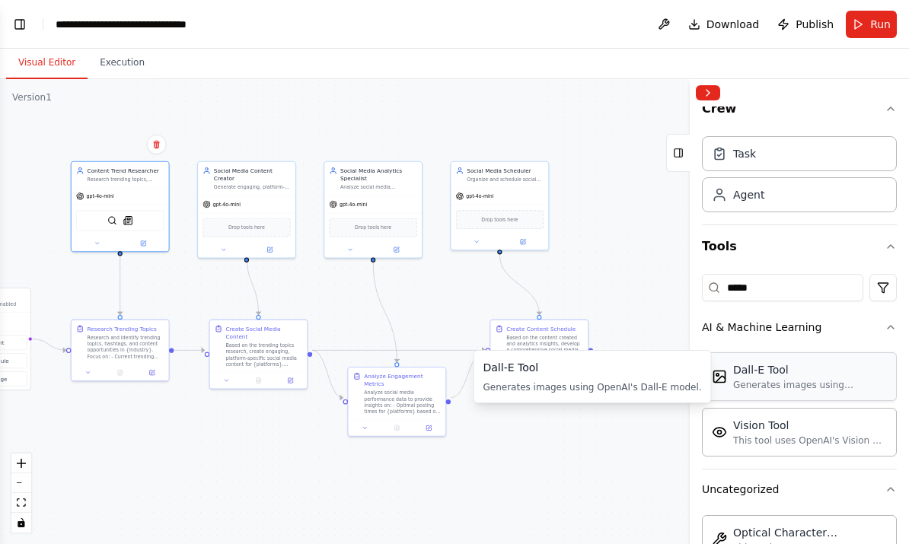
click at [781, 379] on div "Generates images using OpenAI's Dall-E model." at bounding box center [810, 385] width 154 height 12
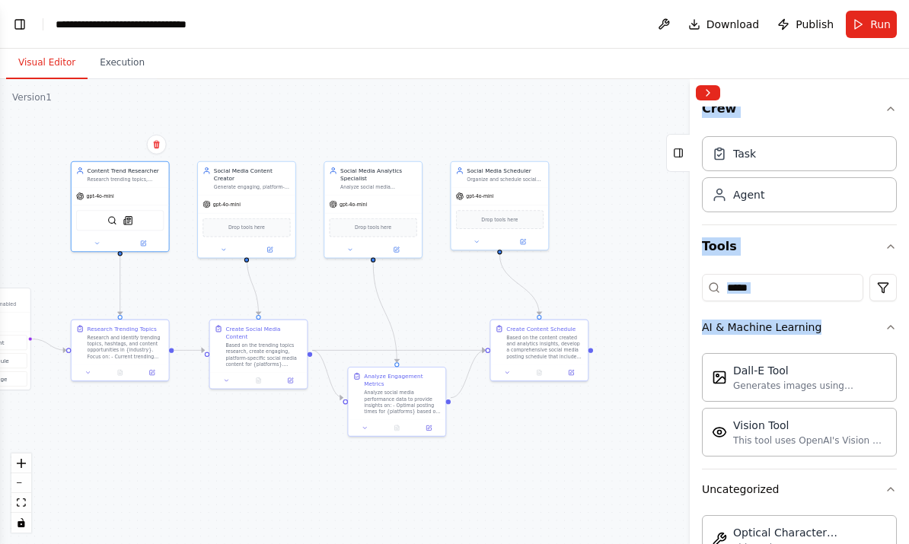
drag, startPoint x: 762, startPoint y: 364, endPoint x: 634, endPoint y: 304, distance: 141.9
click at [634, 304] on div "Create a crew that schedules and publishes social media content across multiple…" at bounding box center [454, 272] width 909 height 544
click at [594, 489] on div ".deletable-edge-delete-btn { width: 20px; height: 20px; border: 0px solid #ffff…" at bounding box center [454, 311] width 909 height 465
click at [816, 383] on div "Generates images using OpenAI's Dall-E model." at bounding box center [810, 385] width 154 height 12
click at [812, 379] on div "Generates images using OpenAI's Dall-E model." at bounding box center [810, 385] width 154 height 12
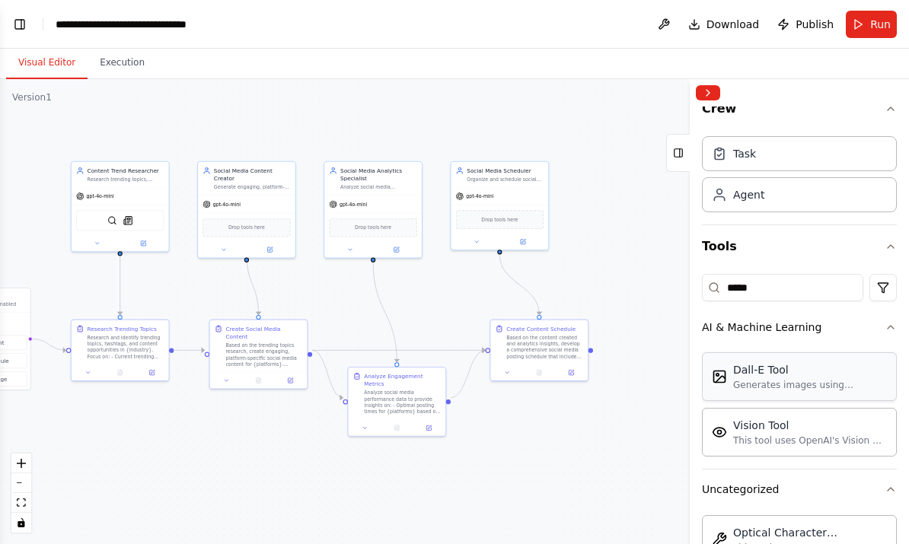
click at [812, 378] on div "Dall-E Tool Generates images using OpenAI's Dall-E model." at bounding box center [810, 376] width 154 height 29
click at [586, 483] on div ".deletable-edge-delete-btn { width: 20px; height: 20px; border: 0px solid #ffff…" at bounding box center [454, 311] width 909 height 465
click at [860, 374] on div "Dall-E Tool" at bounding box center [810, 369] width 154 height 15
click at [764, 199] on div "Agent" at bounding box center [799, 194] width 195 height 35
click at [808, 160] on div "Task" at bounding box center [799, 152] width 195 height 35
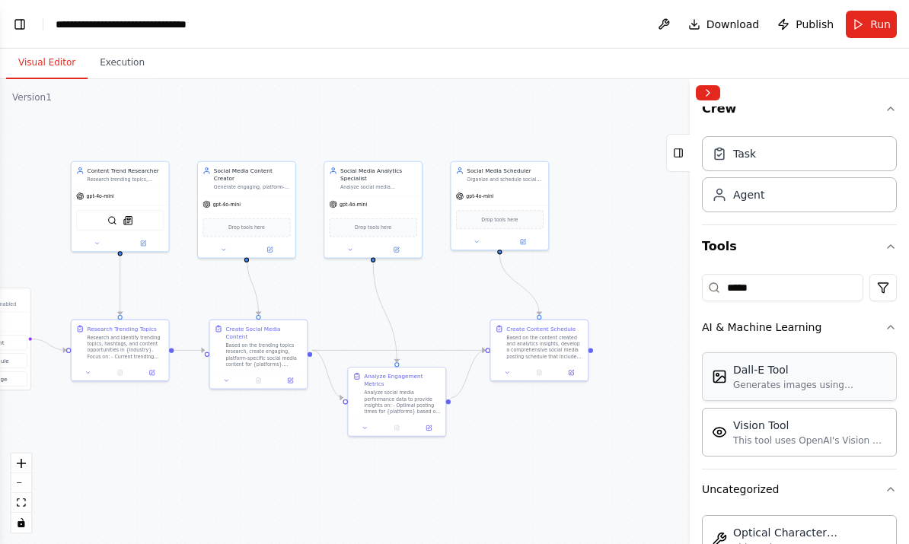
drag, startPoint x: 813, startPoint y: 384, endPoint x: 733, endPoint y: 371, distance: 81.7
click at [716, 361] on div "Dall-E Tool Generates images using OpenAI's Dall-E model." at bounding box center [799, 376] width 195 height 49
click at [791, 345] on button "AI & Machine Learning" at bounding box center [799, 327] width 195 height 40
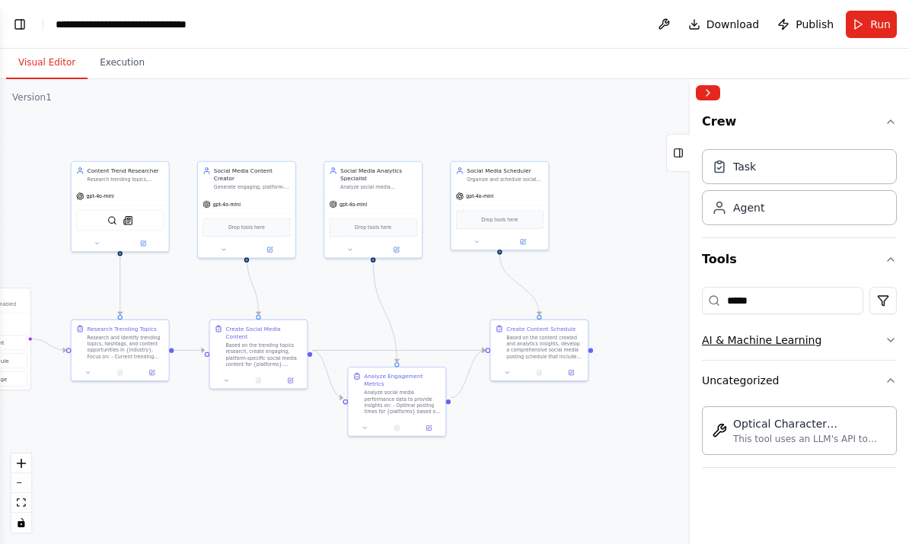
click at [791, 345] on div "AI & Machine Learning" at bounding box center [761, 340] width 119 height 15
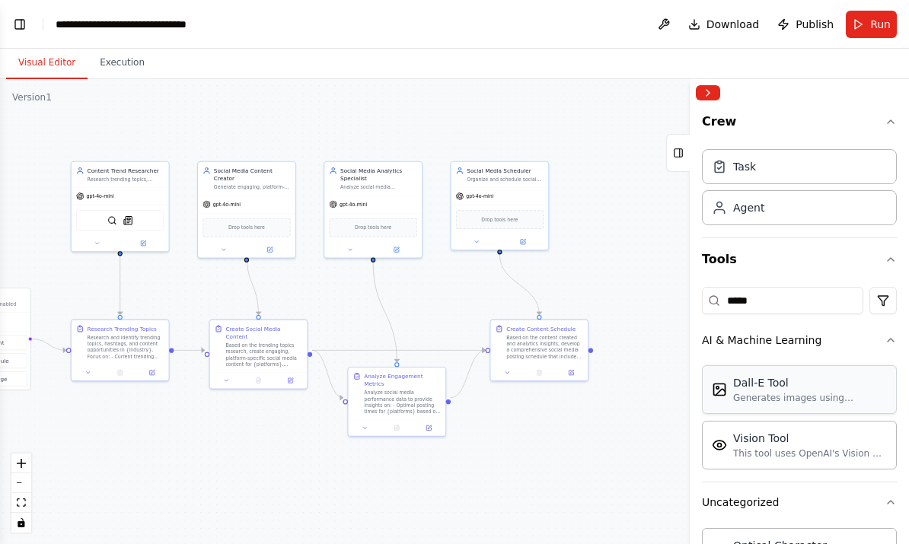
click at [872, 380] on div "Dall-E Tool" at bounding box center [810, 382] width 154 height 15
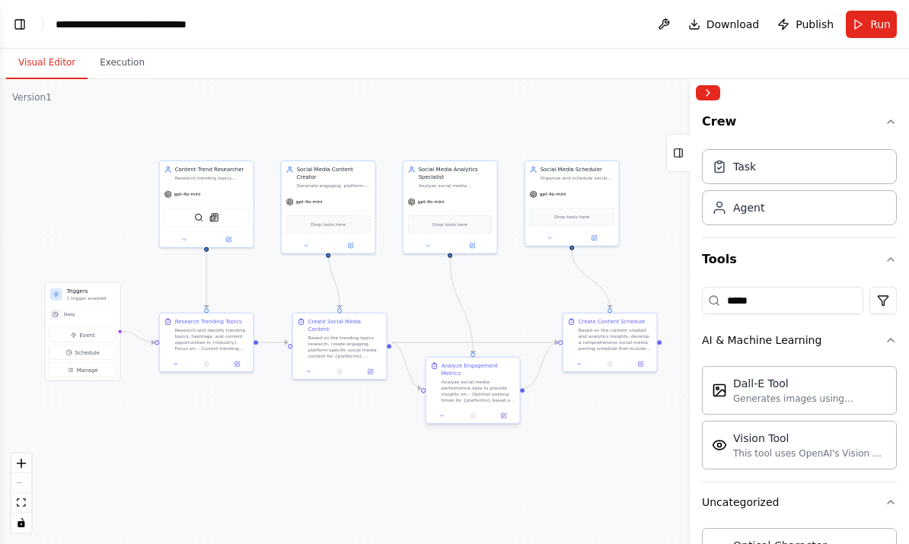
click at [473, 379] on div "Analyze social media performance data to provide insights on: - Optimal posting…" at bounding box center [478, 391] width 74 height 24
click at [445, 380] on div "Analyze social media performance data to provide insights on: - Optimal posting…" at bounding box center [478, 391] width 74 height 24
click at [504, 412] on icon at bounding box center [503, 415] width 6 height 6
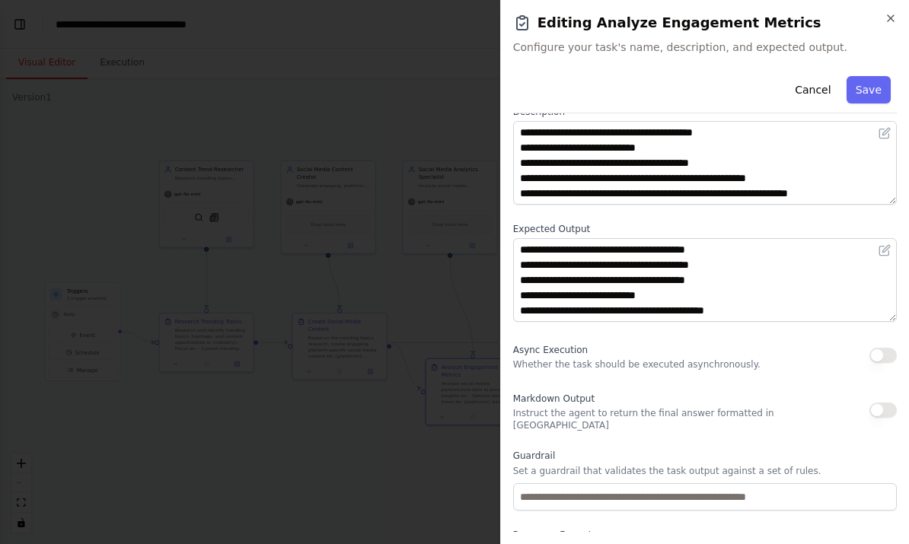
scroll to position [86, 0]
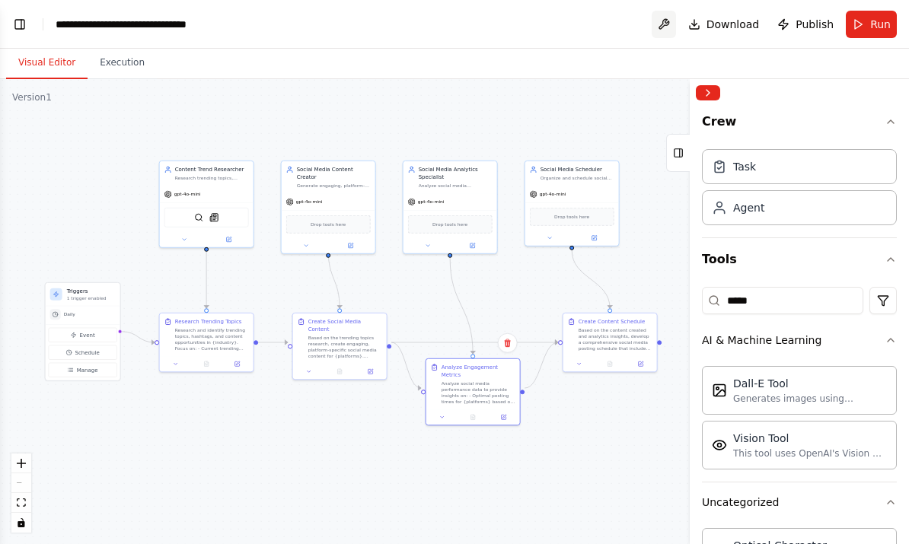
click at [670, 27] on button at bounding box center [663, 24] width 24 height 27
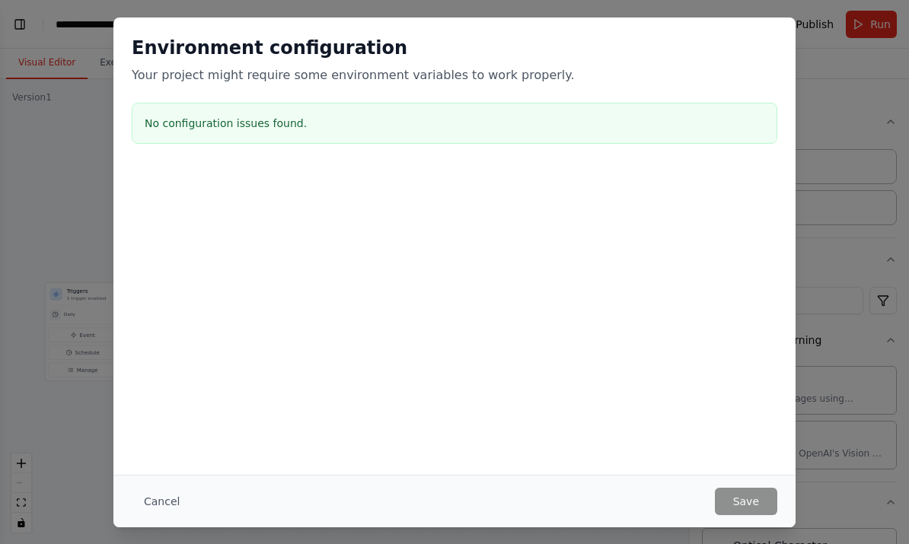
click at [36, 190] on div "Environment configuration Your project might require some environment variables…" at bounding box center [454, 272] width 909 height 544
click at [154, 515] on button "Cancel" at bounding box center [162, 501] width 60 height 27
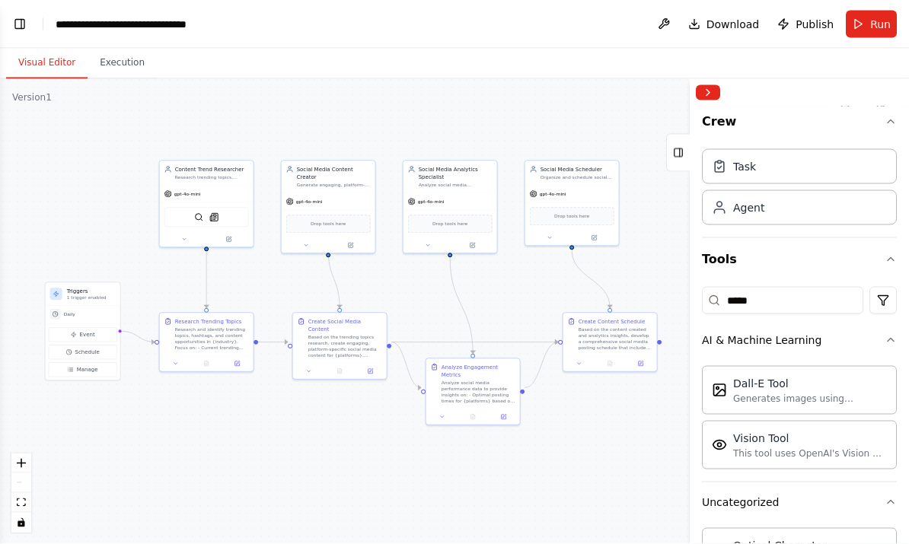
scroll to position [5, 0]
click at [24, 22] on button "Toggle Left Sidebar" at bounding box center [19, 24] width 21 height 21
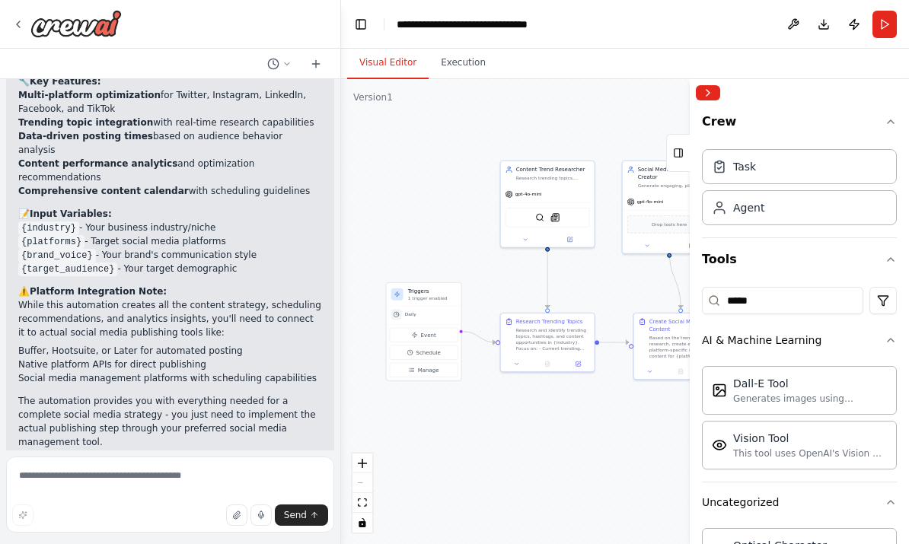
scroll to position [1644, 0]
click at [36, 476] on textarea at bounding box center [170, 495] width 328 height 76
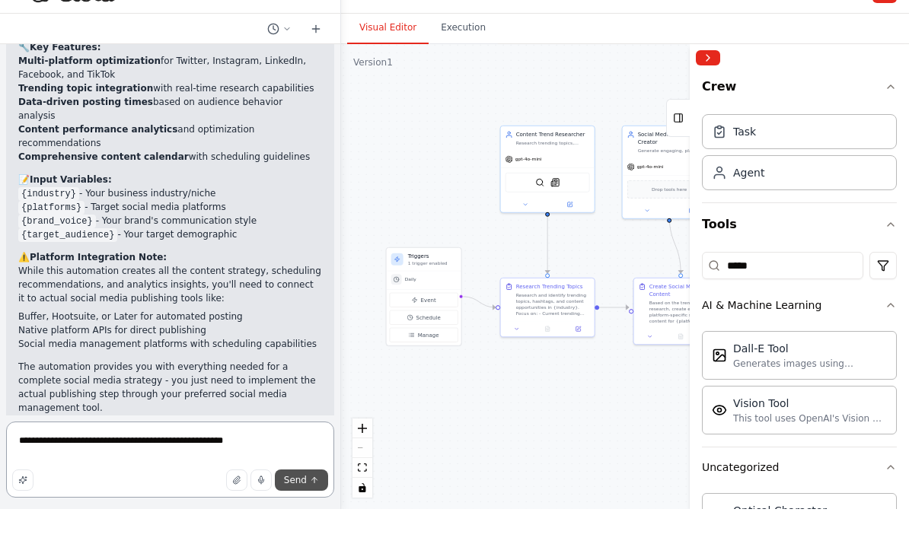
type textarea "**********"
click at [305, 509] on span "Send" at bounding box center [295, 515] width 23 height 12
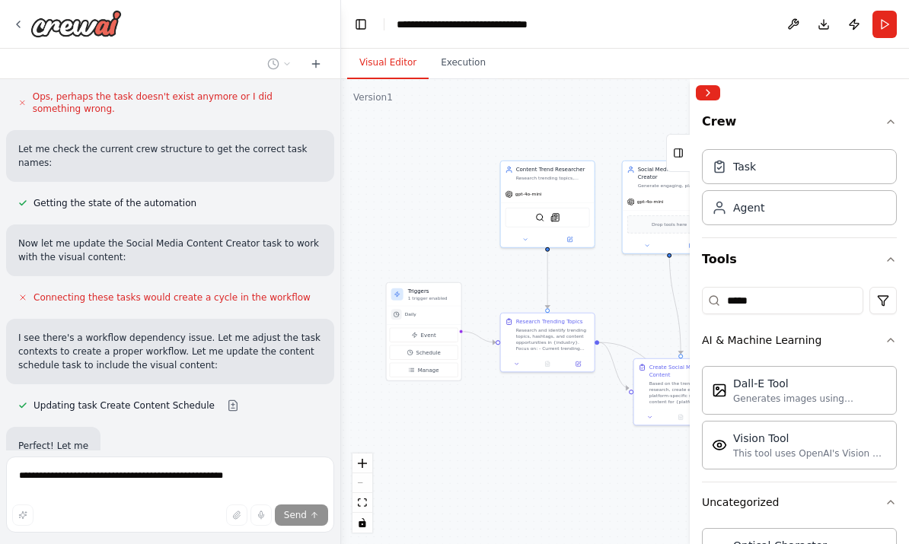
scroll to position [2617, 0]
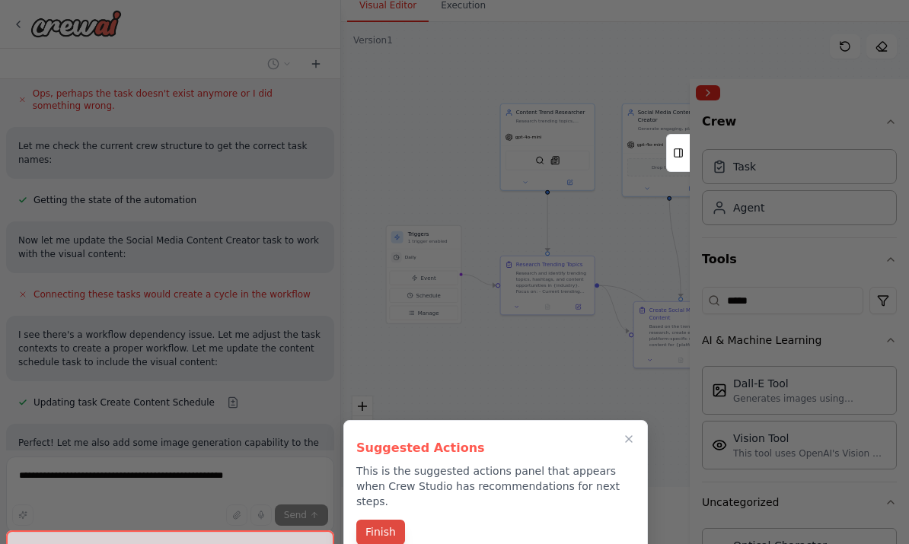
click at [381, 520] on button "Finish" at bounding box center [380, 532] width 49 height 25
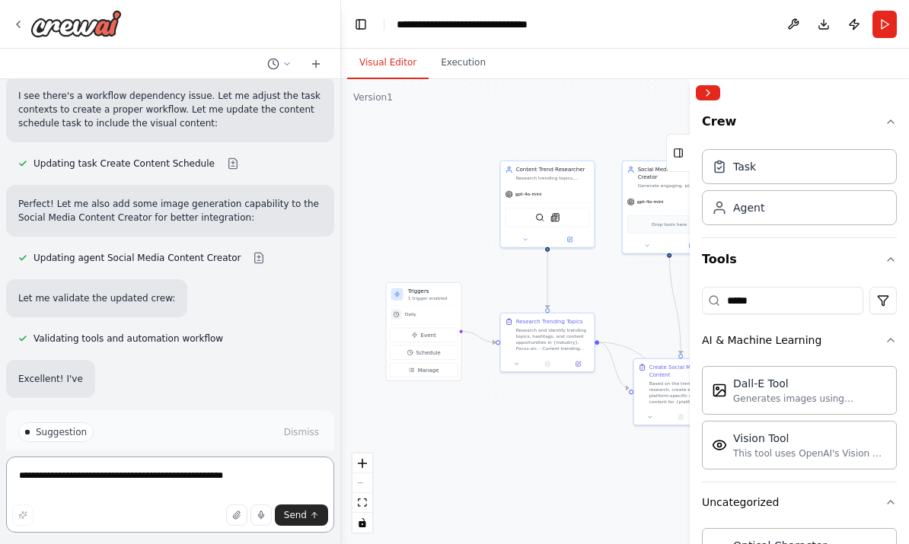
scroll to position [58, 0]
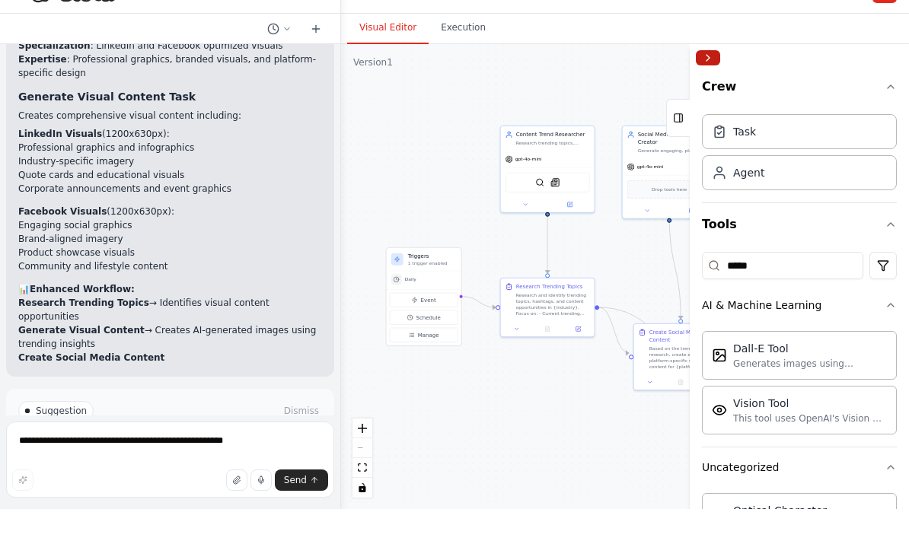
click at [714, 85] on button "Collapse right sidebar" at bounding box center [707, 92] width 24 height 15
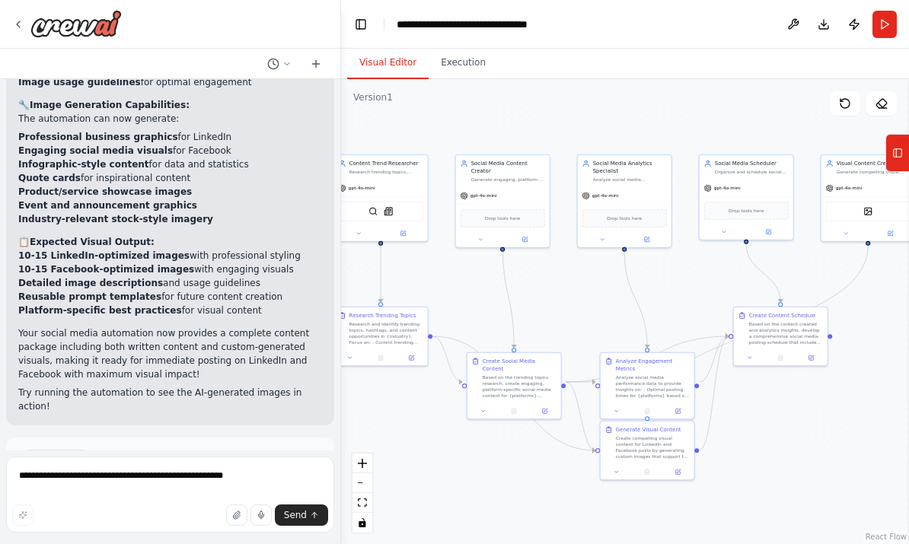
scroll to position [3718, 0]
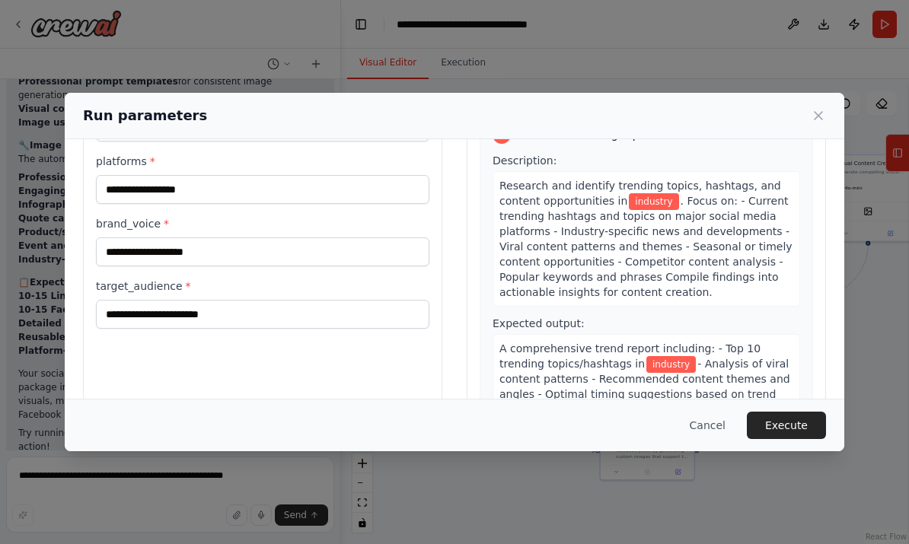
scroll to position [100, 0]
click at [707, 439] on button "Cancel" at bounding box center [707, 425] width 60 height 27
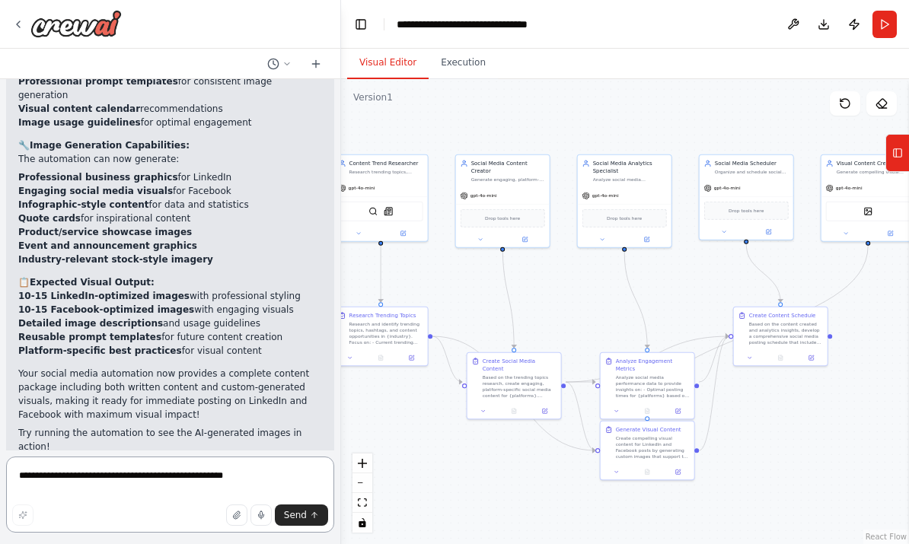
click at [113, 533] on textarea "**********" at bounding box center [170, 495] width 328 height 76
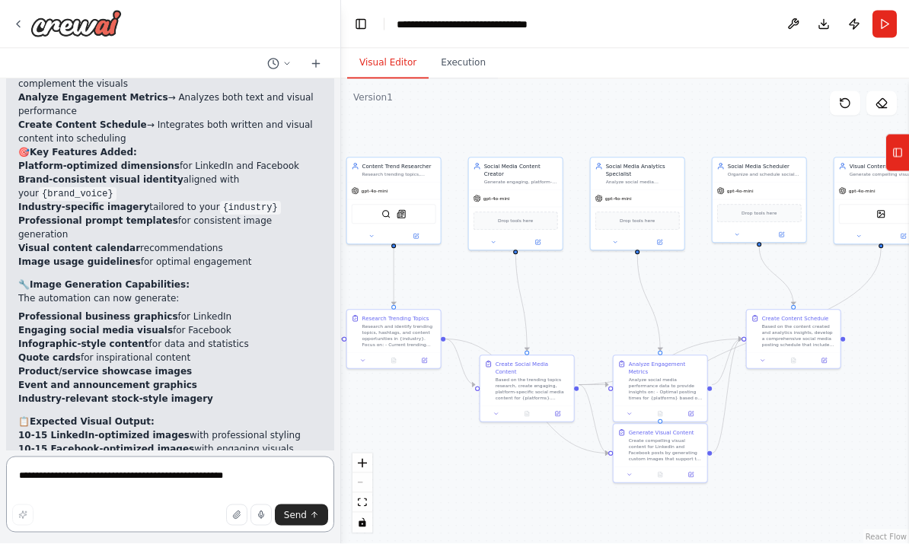
scroll to position [35, 0]
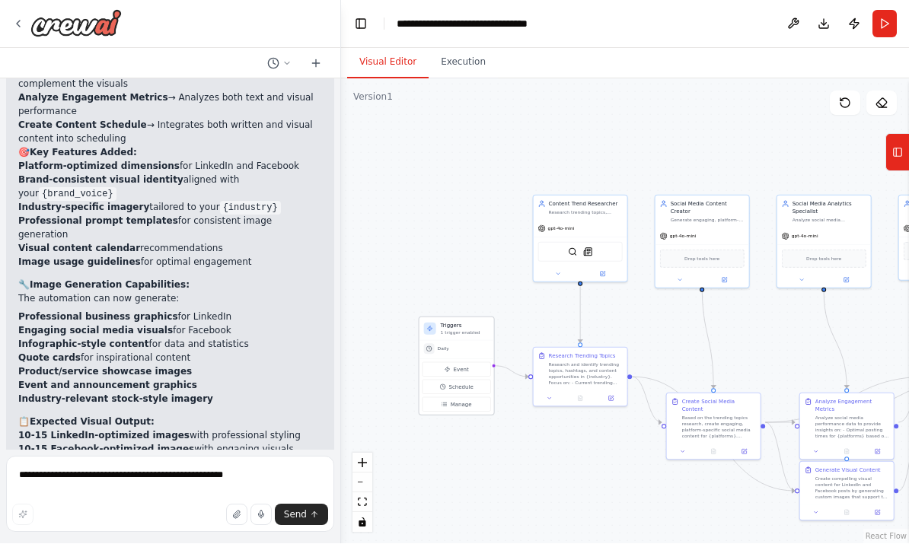
click at [460, 330] on p "1 trigger enabled" at bounding box center [465, 333] width 49 height 6
click at [465, 333] on p "1 trigger enabled" at bounding box center [465, 333] width 49 height 6
click at [434, 355] on div "Daily" at bounding box center [456, 350] width 75 height 18
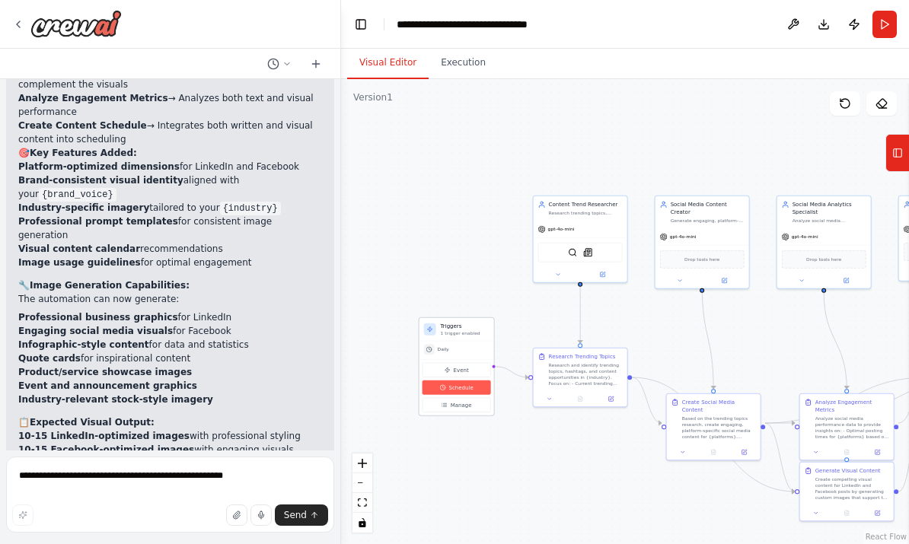
click at [457, 387] on span "Schedule" at bounding box center [461, 387] width 24 height 8
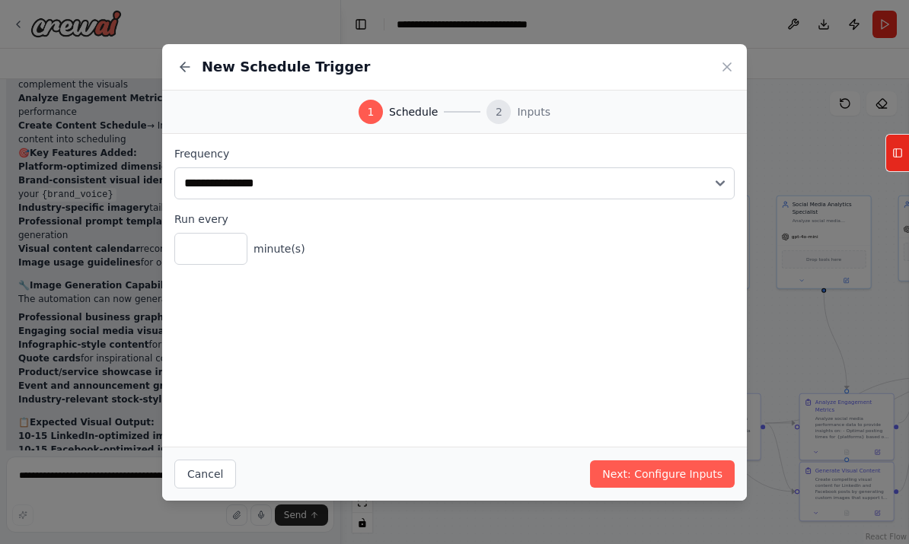
click at [530, 119] on span "Inputs" at bounding box center [533, 111] width 33 height 15
click at [632, 488] on button "Next: Configure Inputs" at bounding box center [662, 473] width 145 height 27
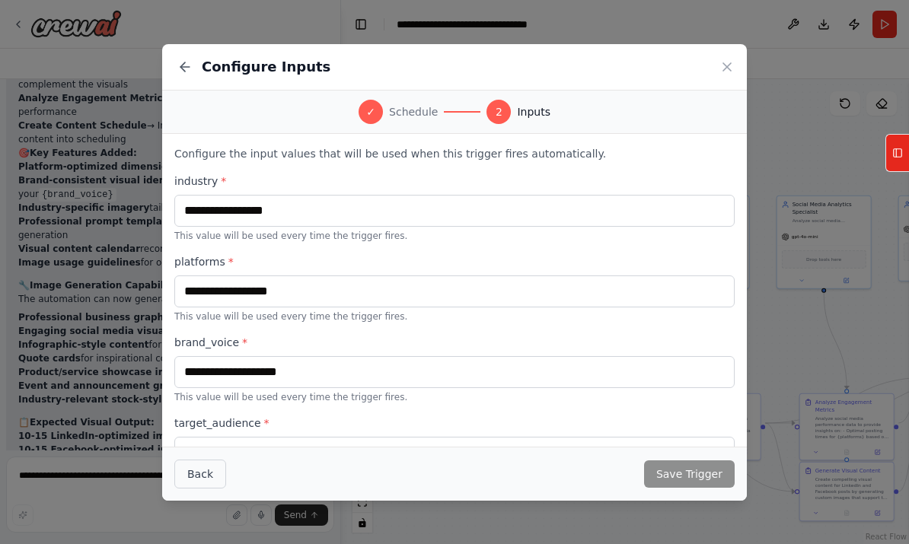
click at [203, 489] on button "Back" at bounding box center [200, 474] width 52 height 29
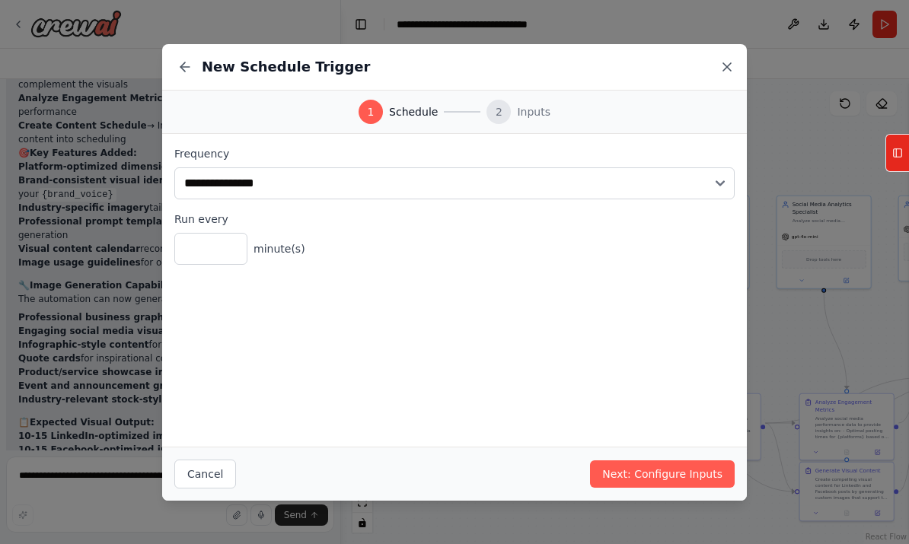
click at [728, 71] on icon at bounding box center [727, 67] width 8 height 8
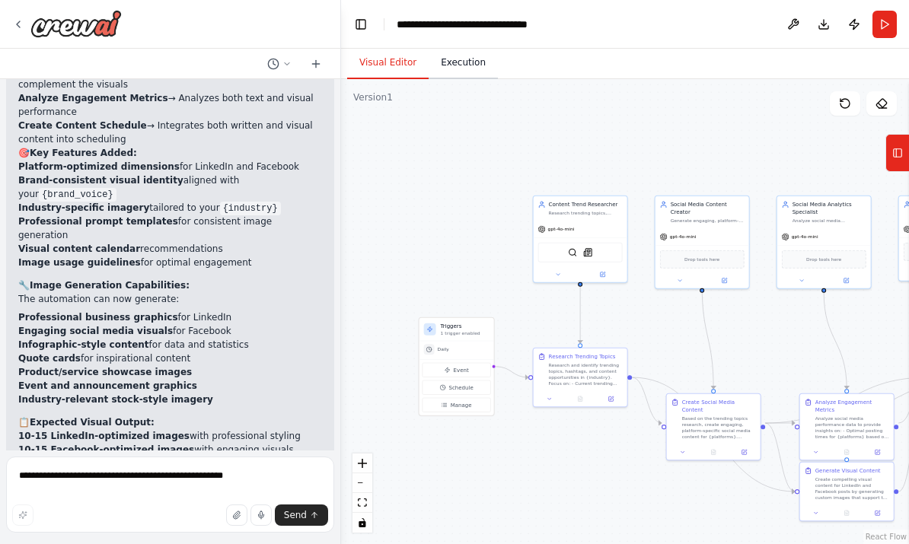
click at [455, 64] on button "Execution" at bounding box center [462, 63] width 69 height 32
click at [397, 64] on button "Visual Editor" at bounding box center [387, 63] width 81 height 32
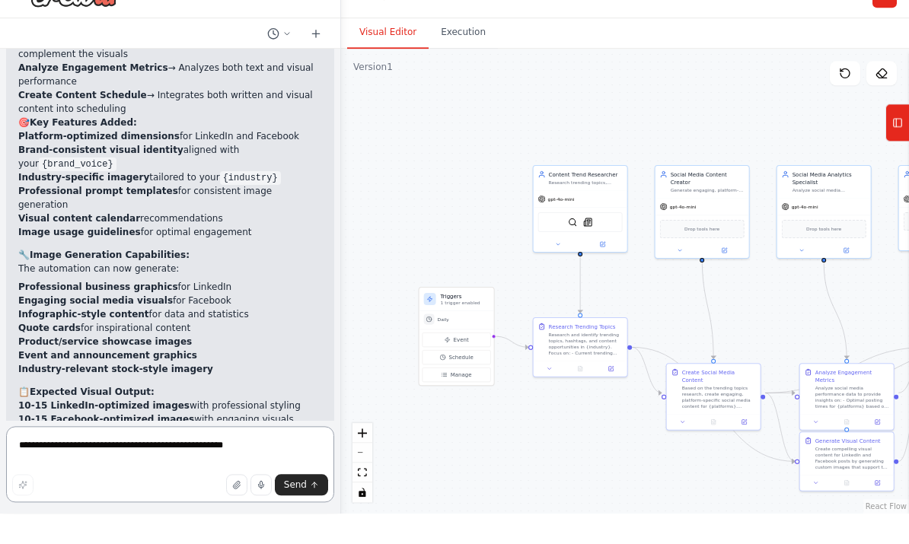
click at [86, 543] on div "Create a crew that schedules and publishes social media content across multiple…" at bounding box center [454, 272] width 909 height 544
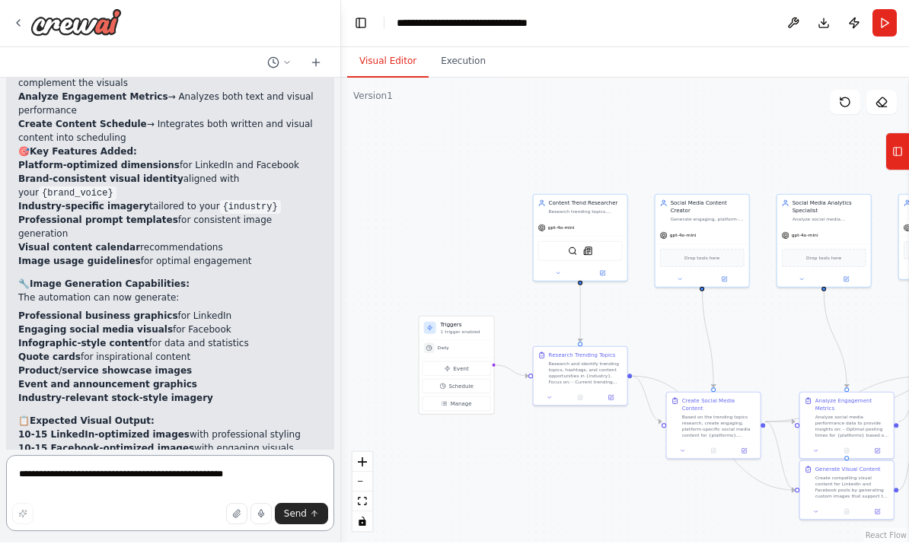
scroll to position [35, 0]
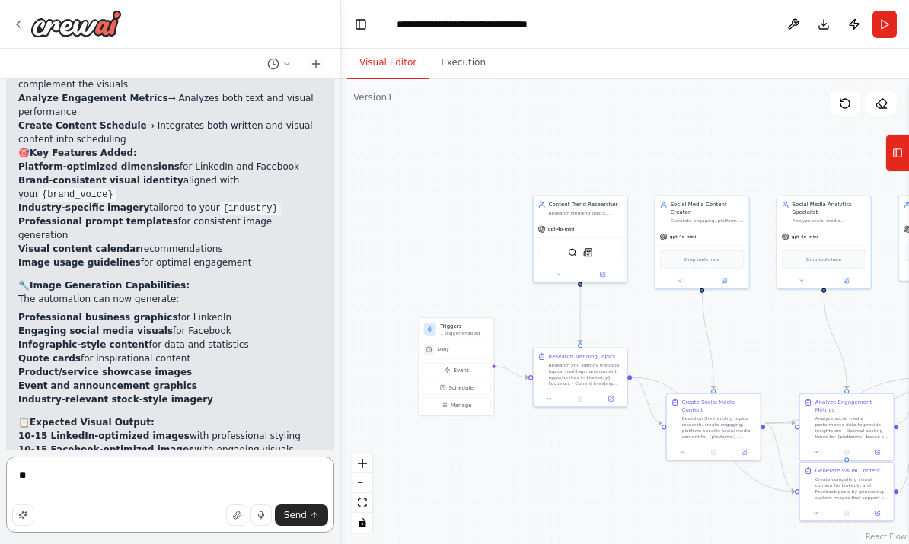
type textarea "*"
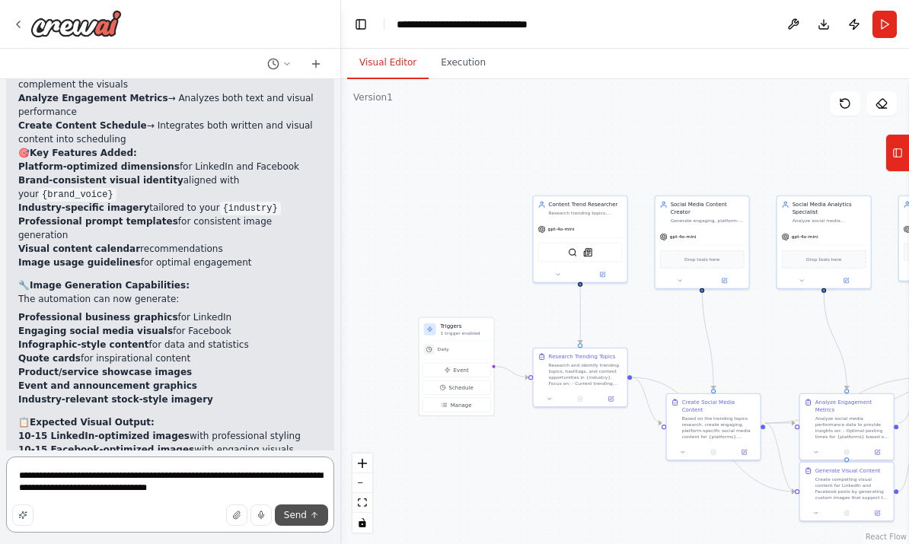
type textarea "**********"
click at [307, 537] on div "**********" at bounding box center [170, 497] width 328 height 81
click at [299, 521] on span "Send" at bounding box center [295, 515] width 23 height 12
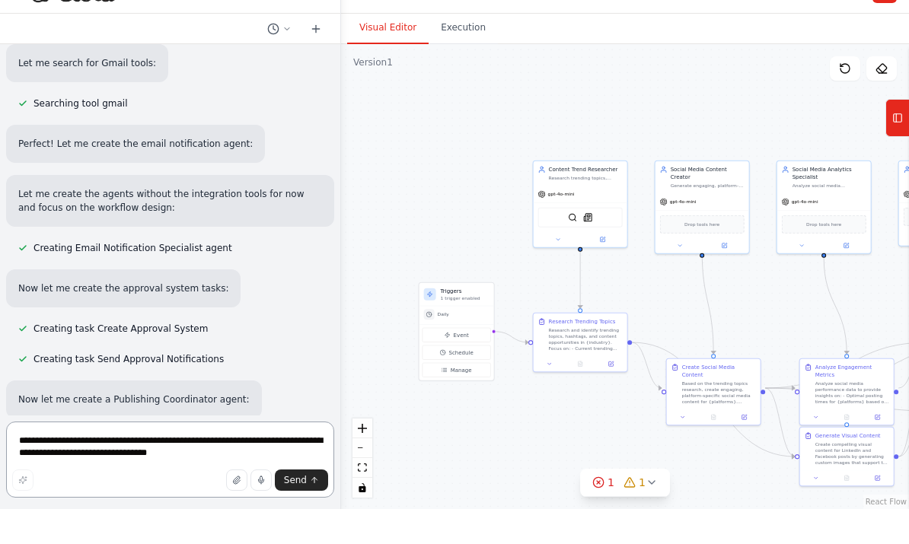
scroll to position [4781, 0]
